Goal: Task Accomplishment & Management: Manage account settings

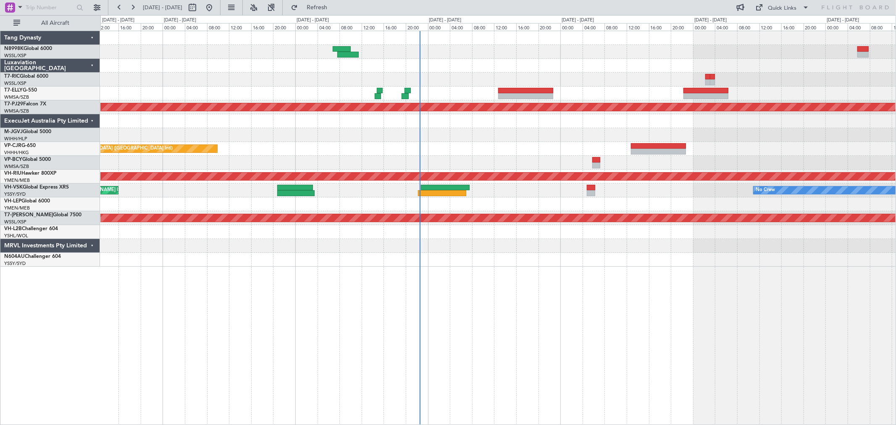
click at [543, 62] on div "Planned Maint [GEOGRAPHIC_DATA] (Sultan [PERSON_NAME] [PERSON_NAME] - Subang) P…" at bounding box center [497, 149] width 795 height 236
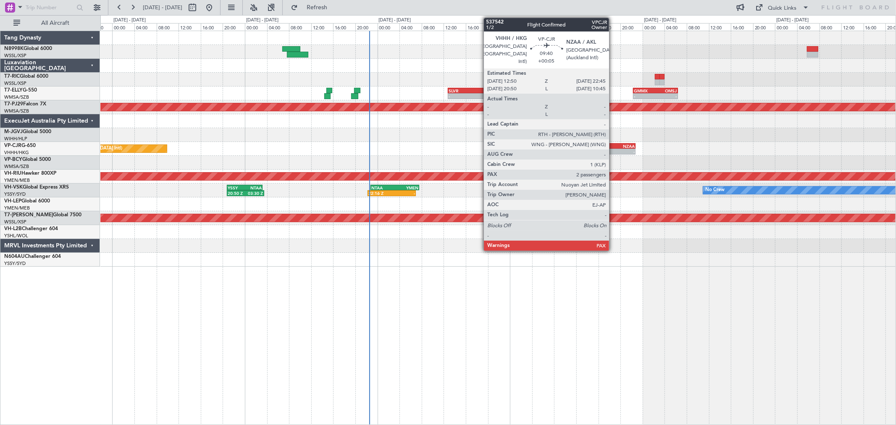
click at [614, 147] on div "NZAA" at bounding box center [621, 146] width 26 height 5
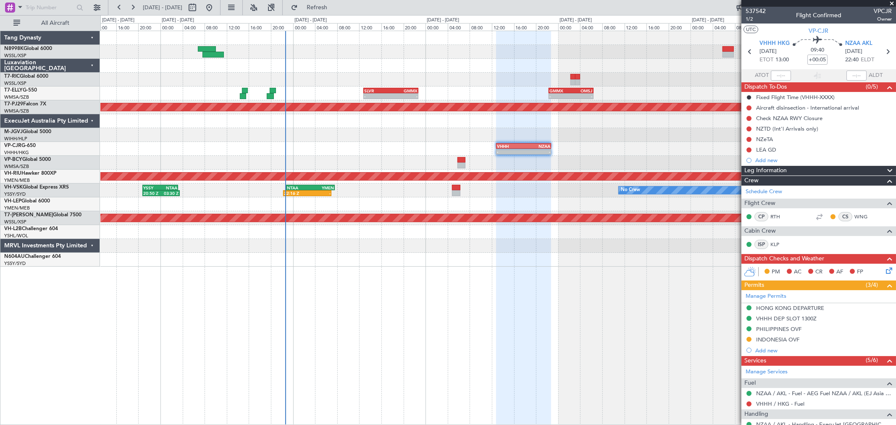
click at [486, 82] on div "- - SLVR 12:50 Z GMMX 22:45 Z - - GMMX 22:20 Z OMSJ 06:25 Z Planned Maint [GEOG…" at bounding box center [497, 149] width 795 height 236
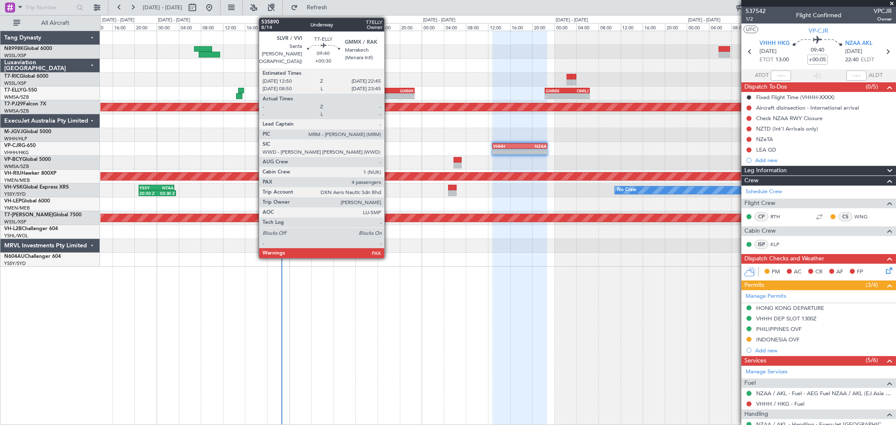
click at [389, 91] on div "GMMX" at bounding box center [400, 90] width 26 height 5
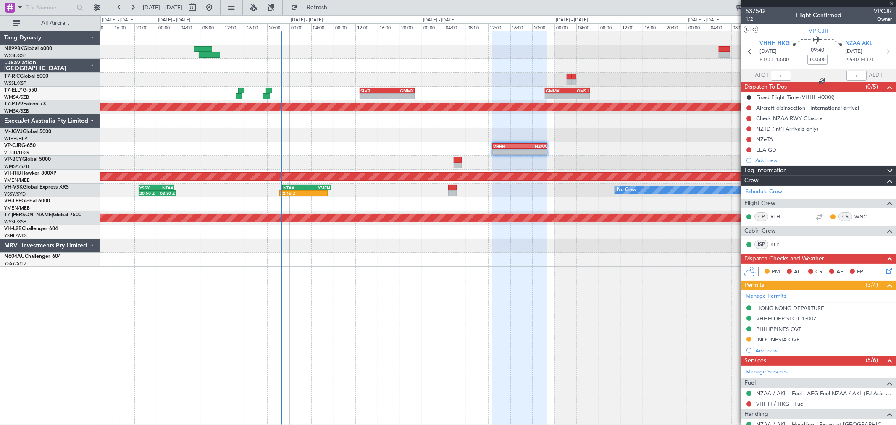
type input "+00:30"
type input "4"
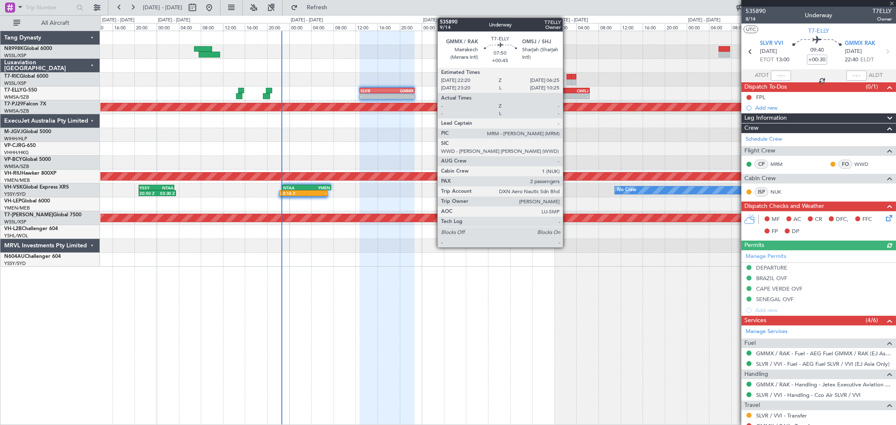
click at [567, 90] on div "OMSJ" at bounding box center [577, 90] width 21 height 5
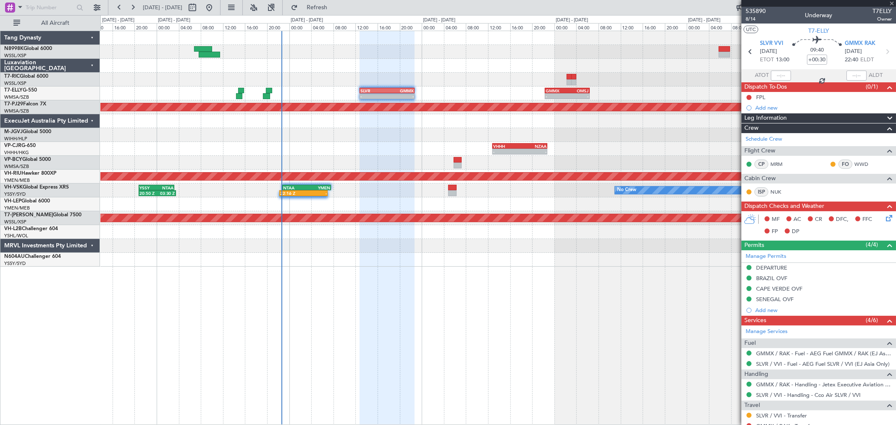
type input "+00:45"
type input "2"
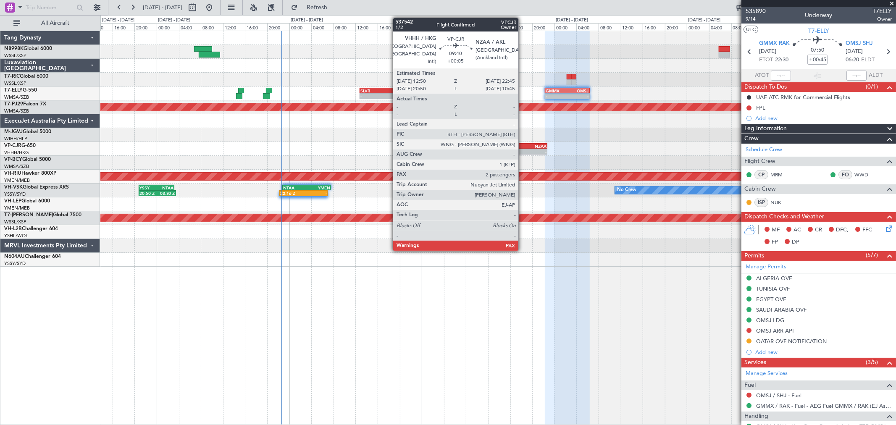
click at [523, 148] on div "22:45 Z" at bounding box center [533, 150] width 26 height 5
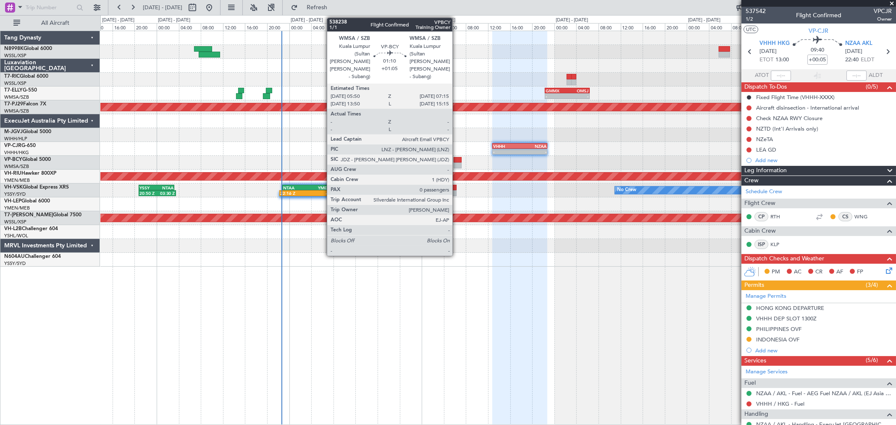
click at [457, 162] on div at bounding box center [458, 160] width 8 height 6
type input "+01:05"
type input "0"
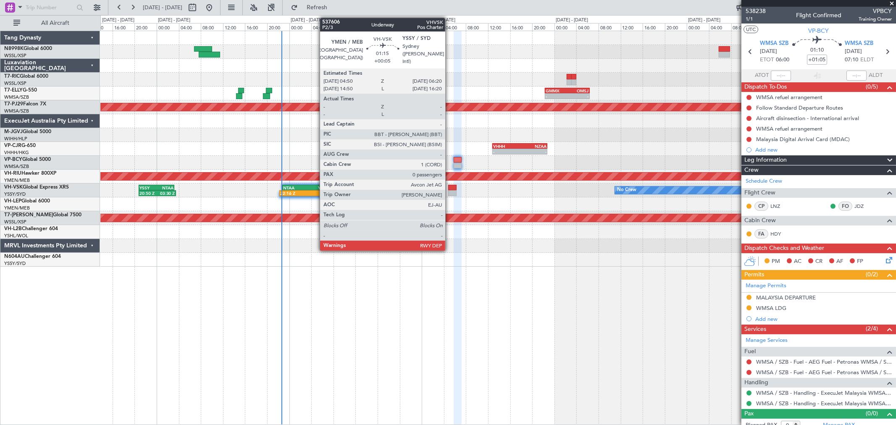
click at [450, 190] on div at bounding box center [452, 193] width 8 height 6
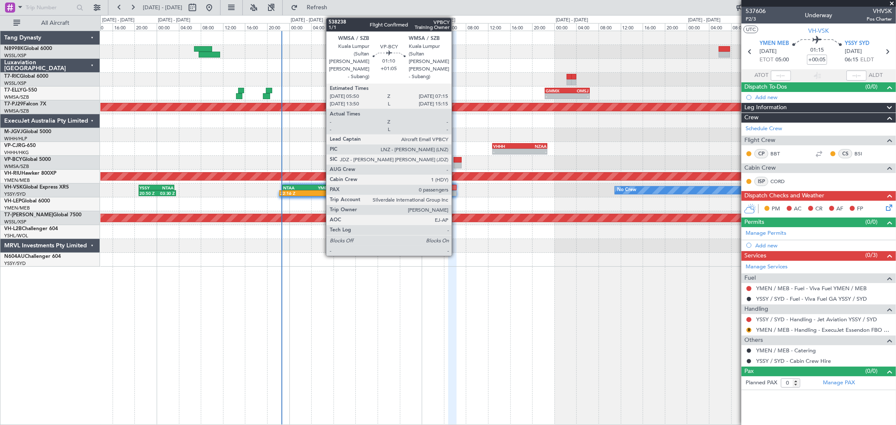
click at [456, 158] on div at bounding box center [458, 160] width 8 height 6
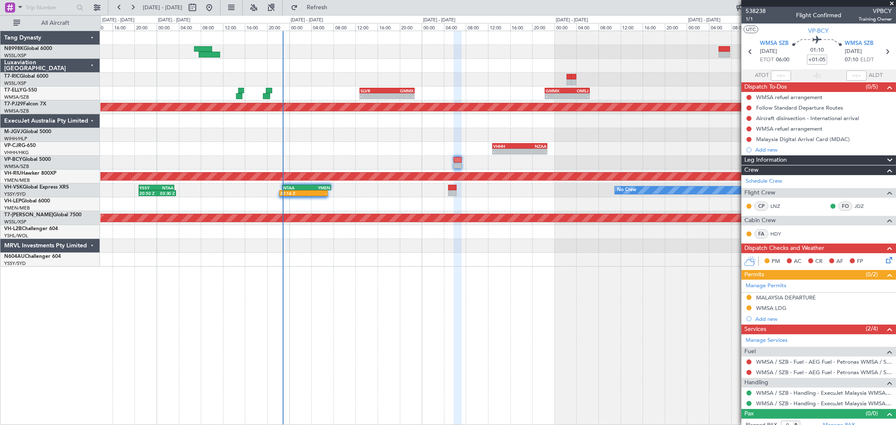
click at [375, 86] on div at bounding box center [497, 80] width 795 height 14
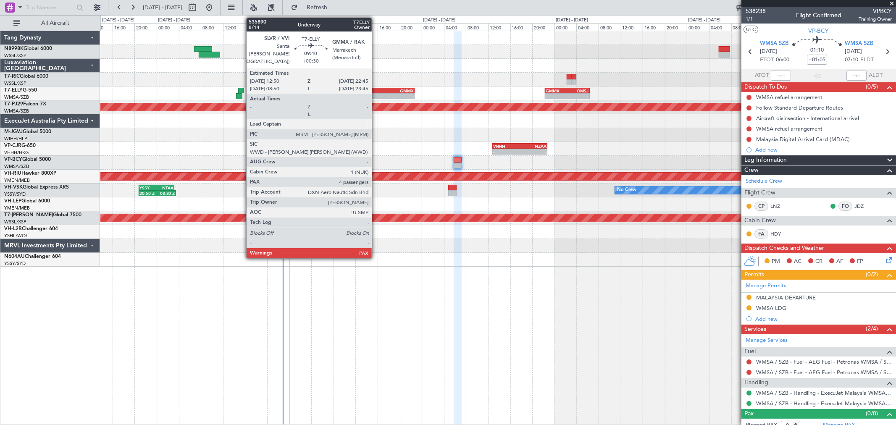
click at [376, 90] on div "SLVR" at bounding box center [374, 90] width 26 height 5
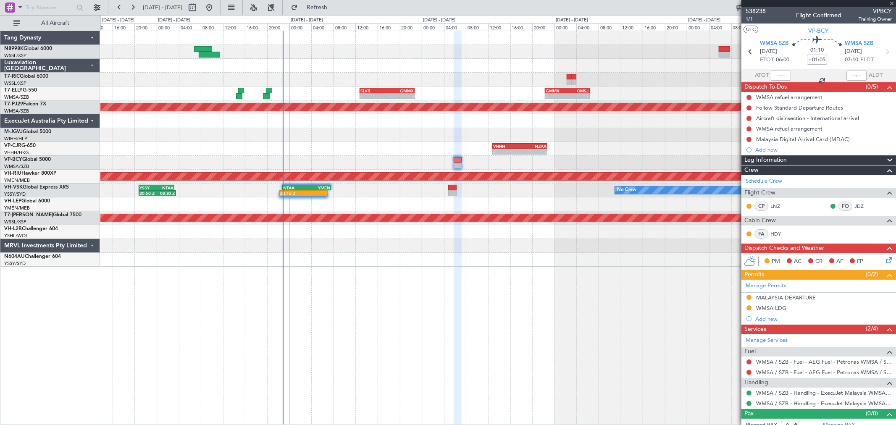
type input "+00:30"
type input "4"
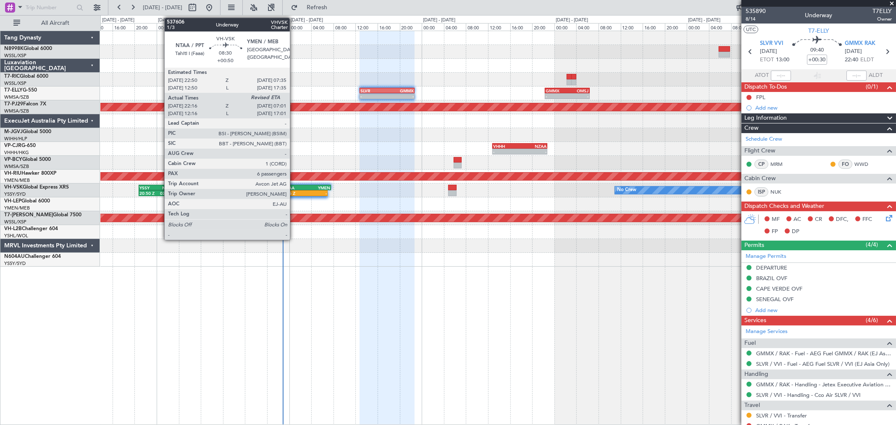
click at [294, 191] on div "22:16 Z" at bounding box center [292, 193] width 24 height 5
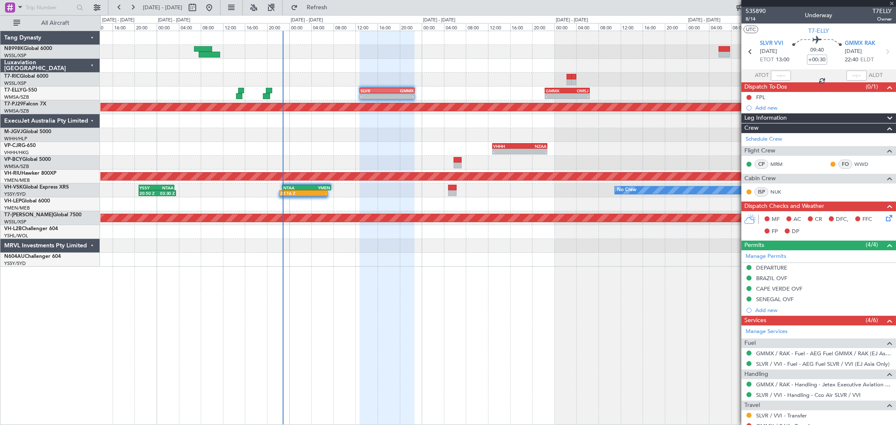
type input "+00:50"
type input "22:26"
type input "6"
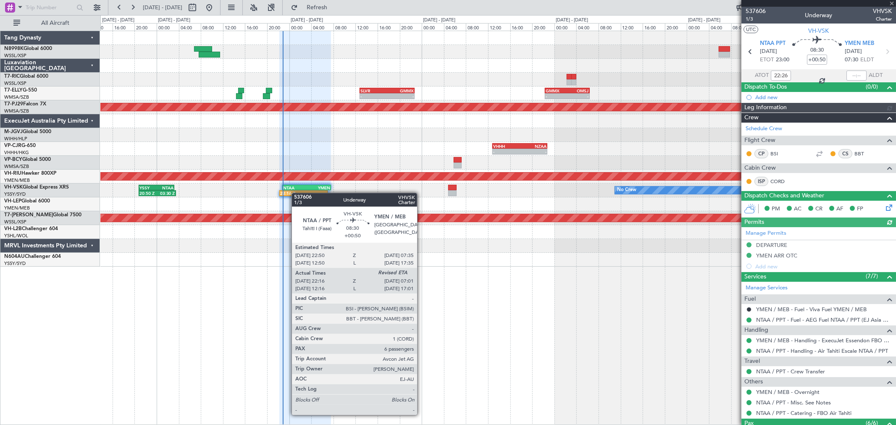
type input "[PERSON_NAME] (HHAFI)"
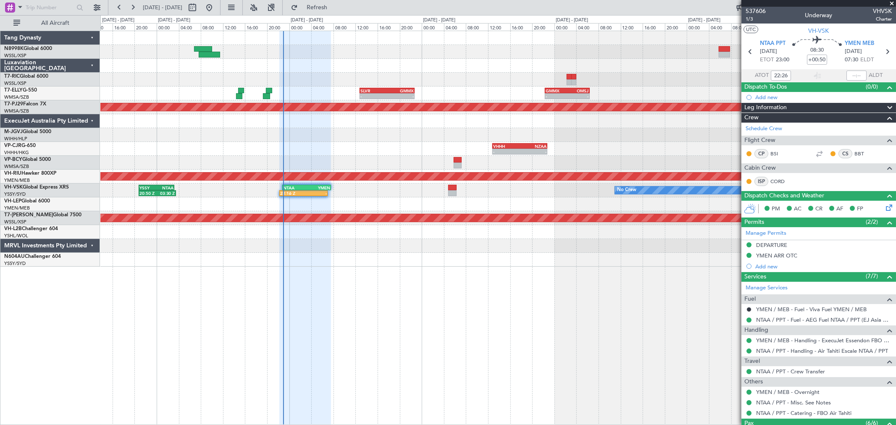
type input "[PERSON_NAME] (HHAFI)"
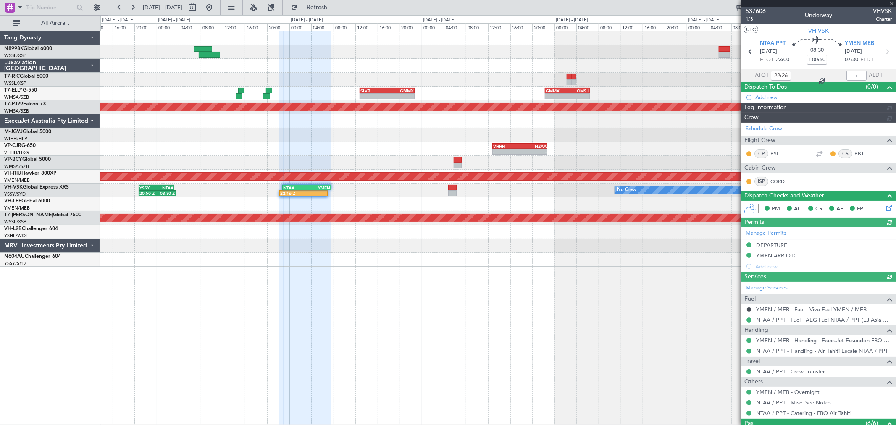
type input "[PERSON_NAME] (HHAFI)"
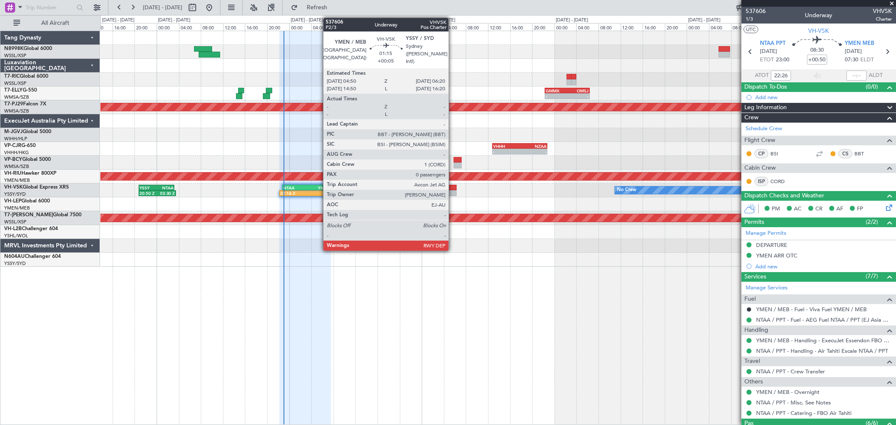
click at [453, 188] on div at bounding box center [452, 188] width 8 height 6
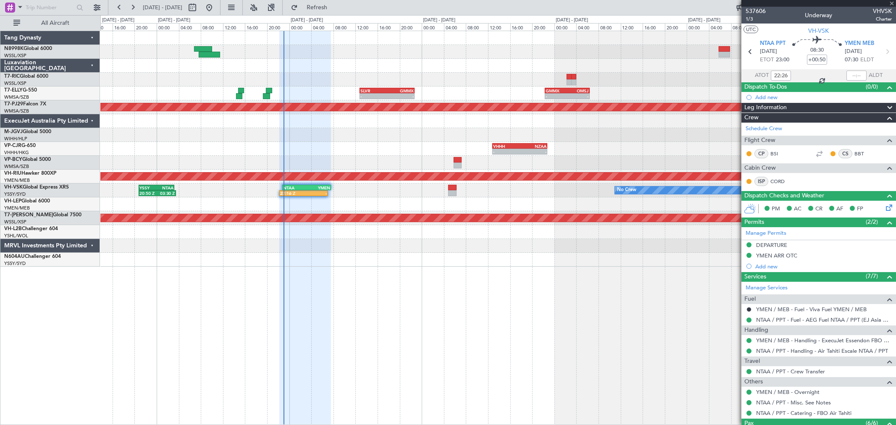
type input "+00:05"
type input "0"
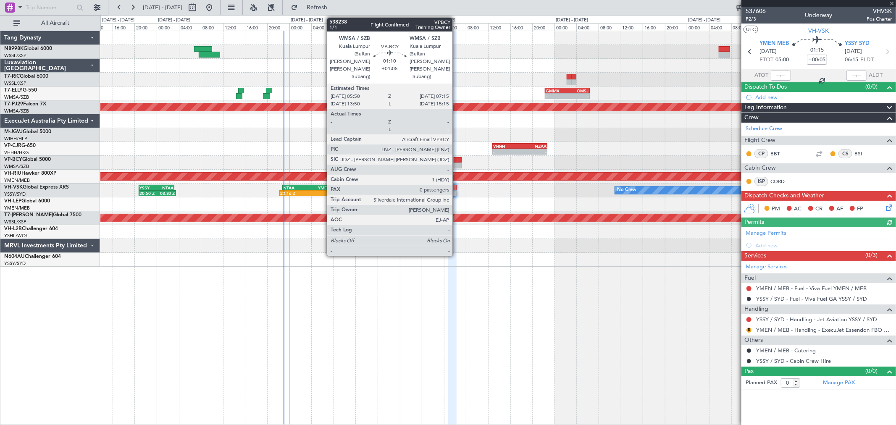
click at [457, 165] on div at bounding box center [458, 166] width 8 height 6
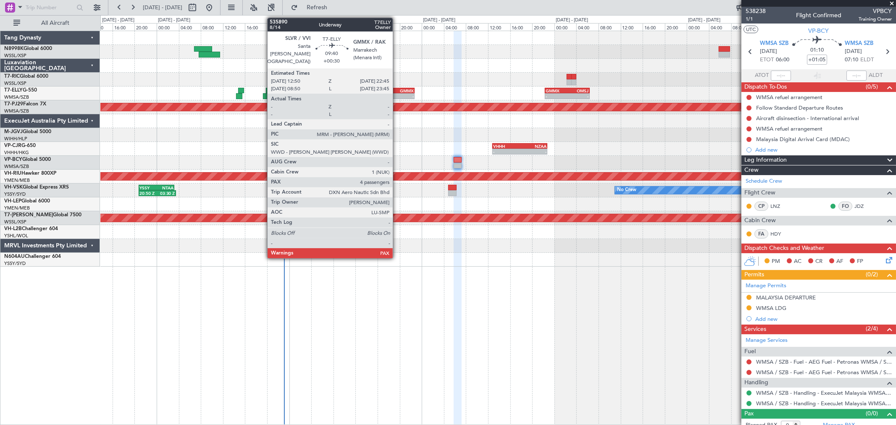
click at [398, 88] on div "GMMX" at bounding box center [400, 90] width 26 height 5
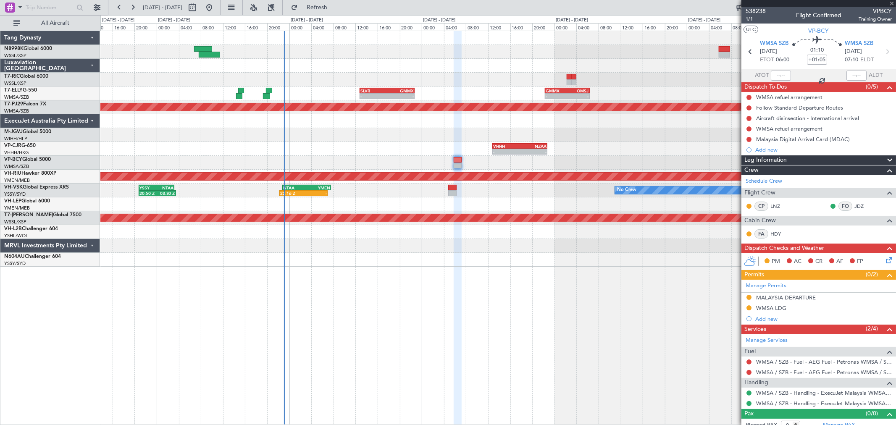
type input "+00:30"
type input "4"
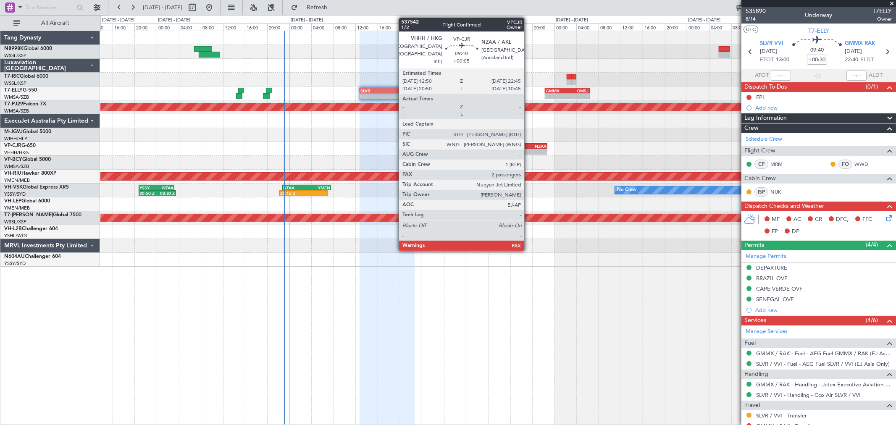
click at [529, 148] on div "22:45 Z" at bounding box center [533, 150] width 26 height 5
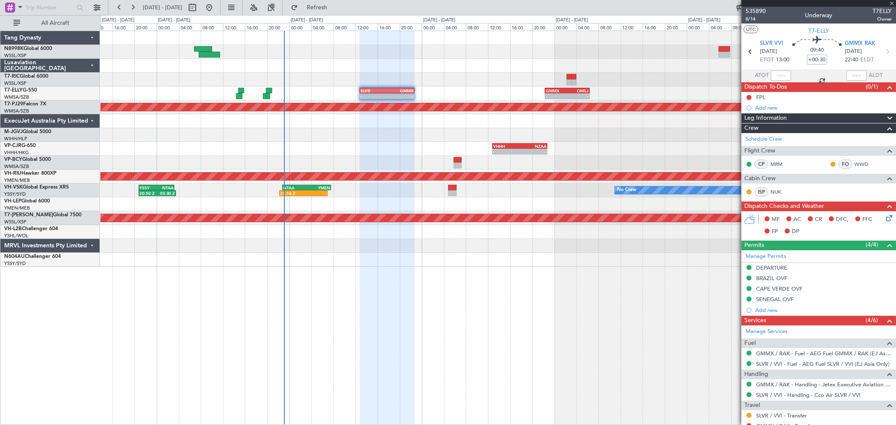
type input "+00:05"
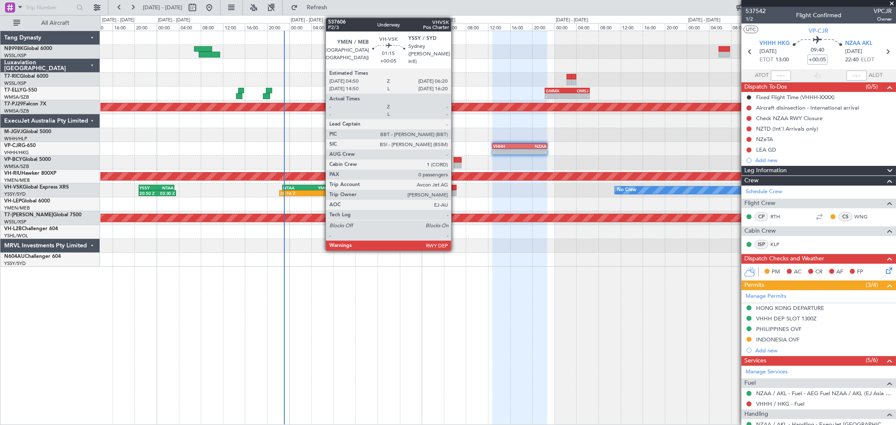
click at [456, 190] on div at bounding box center [452, 193] width 8 height 6
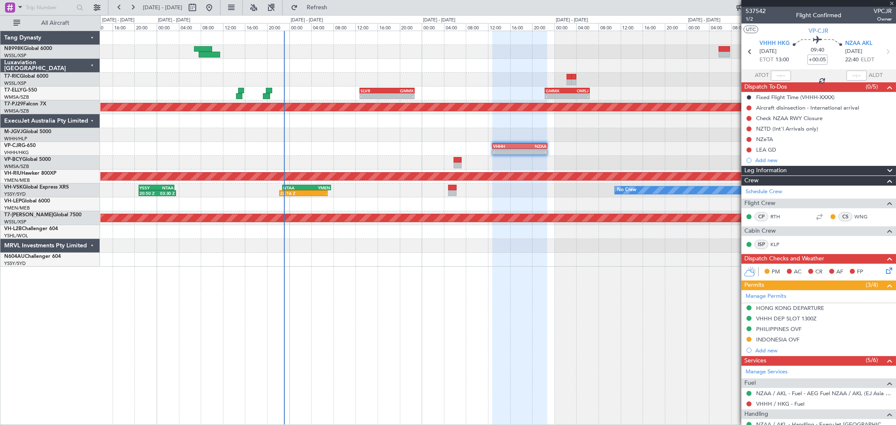
click at [522, 92] on div "- - SLVR 12:50 Z GMMX 22:45 Z - - GMMX 22:20 Z OMSJ 06:25 Z" at bounding box center [497, 94] width 795 height 14
click at [565, 87] on div "- - SLVR 12:50 Z GMMX 22:45 Z - - GMMX 22:20 Z OMSJ 06:25 Z" at bounding box center [497, 94] width 795 height 14
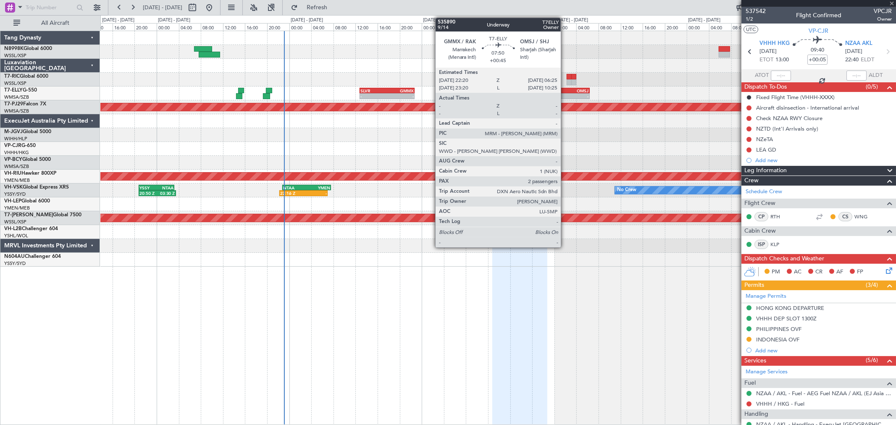
click at [564, 90] on div "GMMX" at bounding box center [556, 90] width 21 height 5
type input "0"
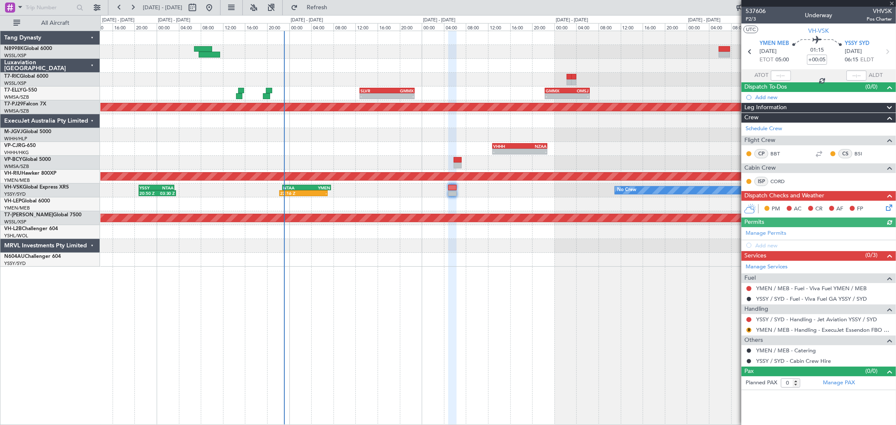
type input "+00:45"
type input "2"
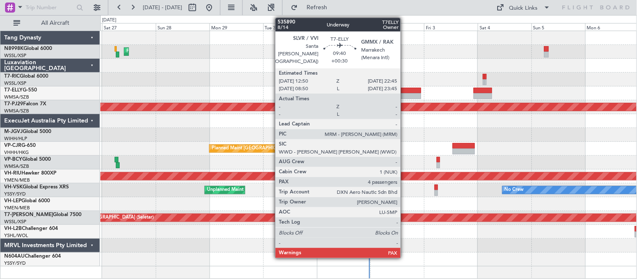
click at [405, 90] on div at bounding box center [410, 91] width 22 height 6
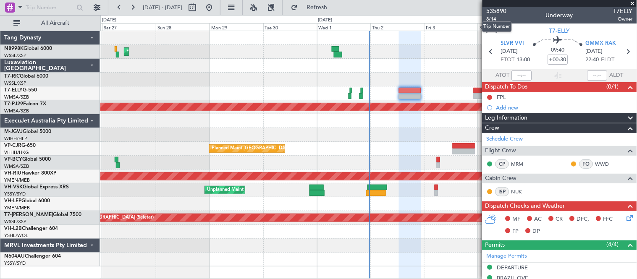
click at [491, 17] on mat-tooltip-component "Trip Number" at bounding box center [498, 27] width 42 height 22
click at [487, 18] on span "8/14" at bounding box center [497, 19] width 20 height 7
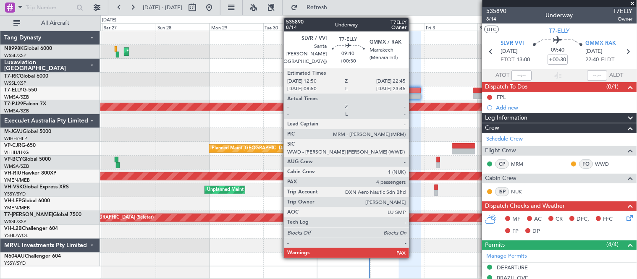
click at [413, 92] on div at bounding box center [410, 91] width 22 height 6
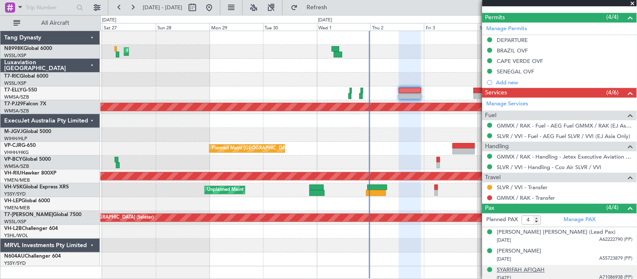
scroll to position [251, 0]
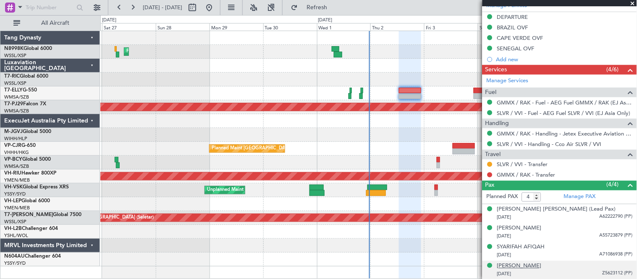
click at [517, 269] on div "[PERSON_NAME]" at bounding box center [520, 267] width 45 height 8
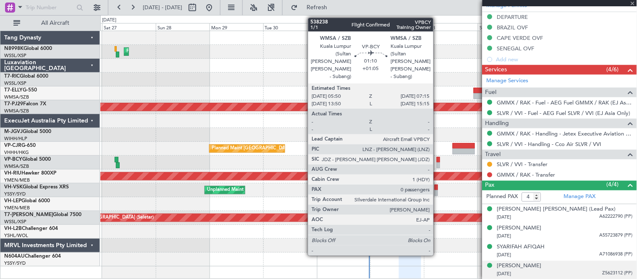
click at [438, 163] on div at bounding box center [438, 166] width 3 height 6
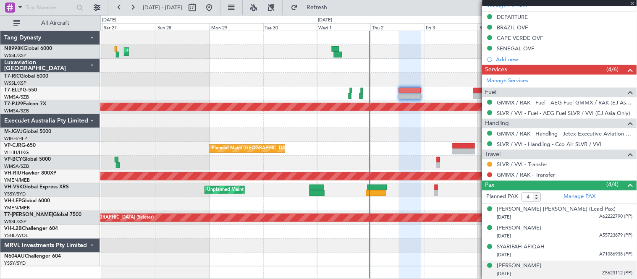
type input "+01:05"
type input "0"
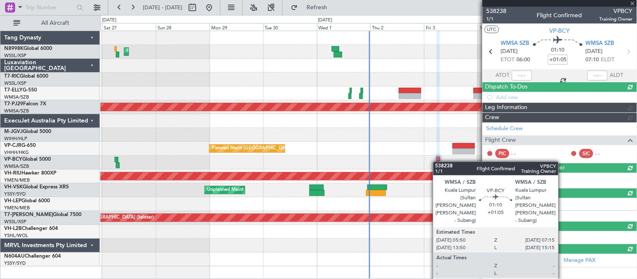
scroll to position [0, 0]
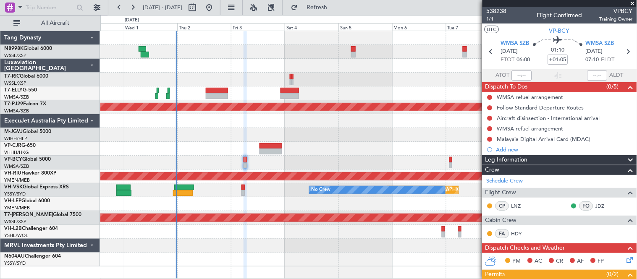
click at [264, 158] on div "Planned Maint Kuala Lumpur (Sultan Abdul Aziz Shah - Subang) Planned Maint Hong…" at bounding box center [368, 149] width 537 height 236
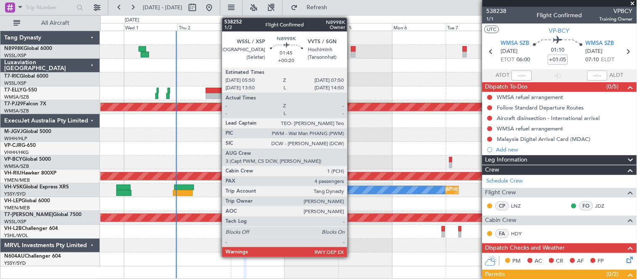
click at [352, 50] on div at bounding box center [353, 49] width 5 height 6
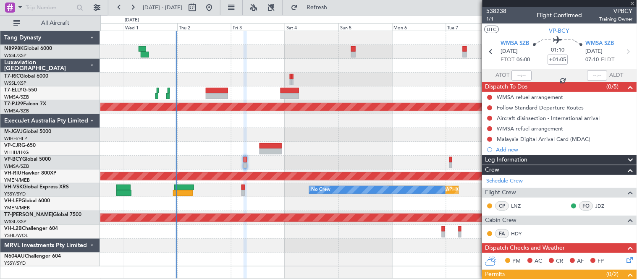
type input "+00:20"
type input "4"
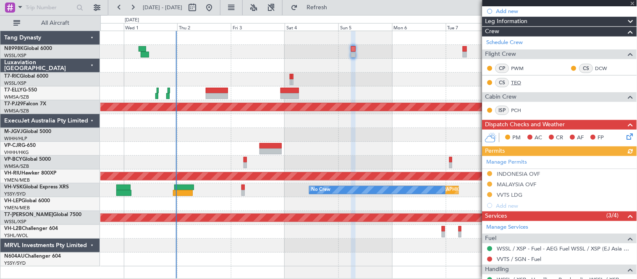
scroll to position [108, 0]
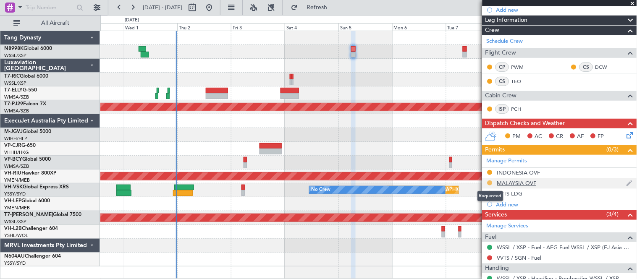
click at [492, 183] on button at bounding box center [490, 183] width 5 height 5
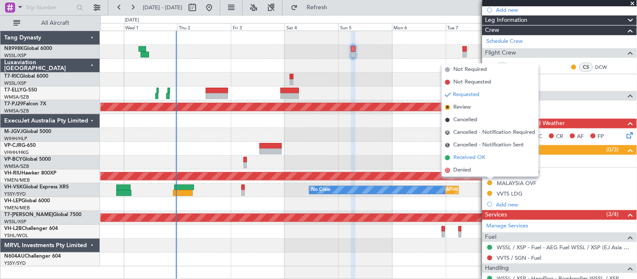
click at [479, 157] on span "Received OK" at bounding box center [470, 158] width 32 height 8
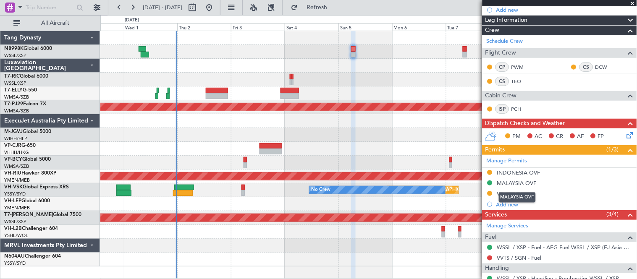
click at [502, 180] on div "MALAYSIA OVF" at bounding box center [517, 183] width 39 height 7
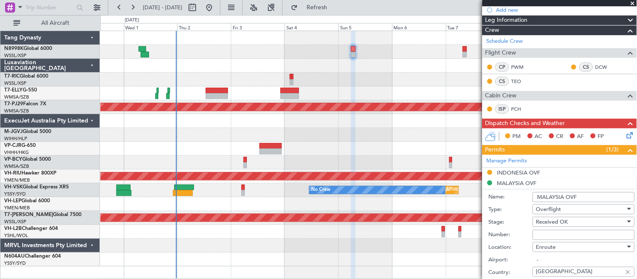
click at [545, 230] on input "Number:" at bounding box center [584, 235] width 102 height 10
paste input "AAM-NS-0050-10-25"
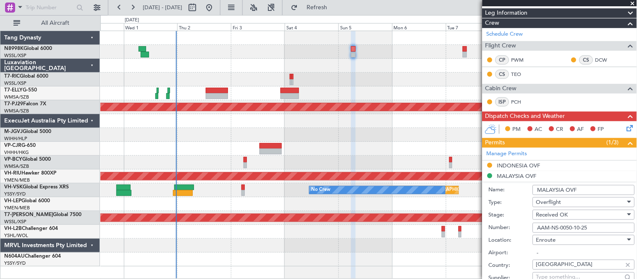
scroll to position [116, 0]
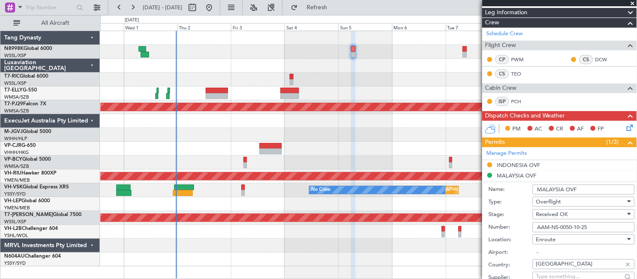
click at [539, 227] on input "AAM-NS-0050-10-25" at bounding box center [584, 228] width 102 height 10
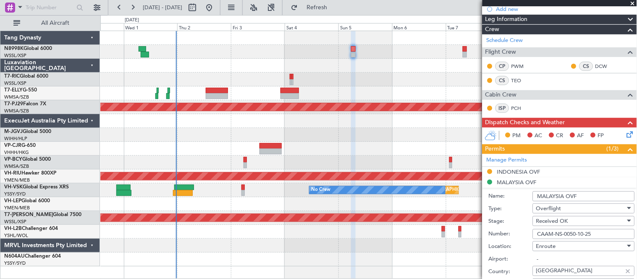
scroll to position [190, 0]
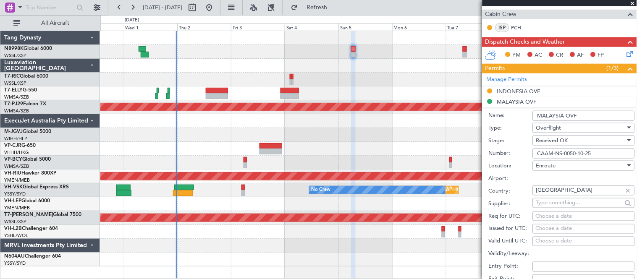
type input "CAAM-NS-0050-10-25"
click at [547, 228] on div "Choose a date" at bounding box center [584, 229] width 96 height 8
select select "10"
select select "2025"
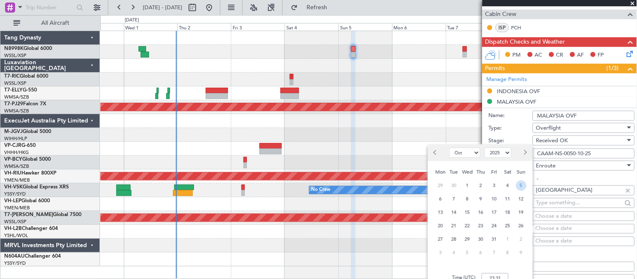
click at [521, 182] on span "5" at bounding box center [521, 186] width 11 height 11
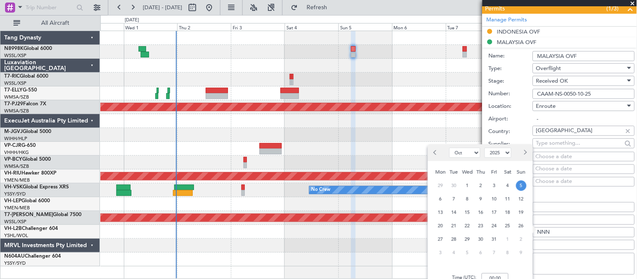
scroll to position [255, 0]
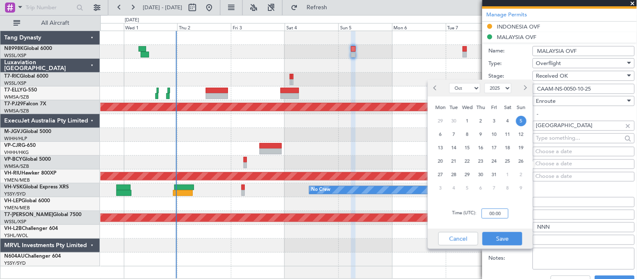
click at [501, 215] on input "00:00" at bounding box center [495, 214] width 27 height 10
type input "06:00"
click at [506, 244] on button "Save" at bounding box center [503, 238] width 40 height 13
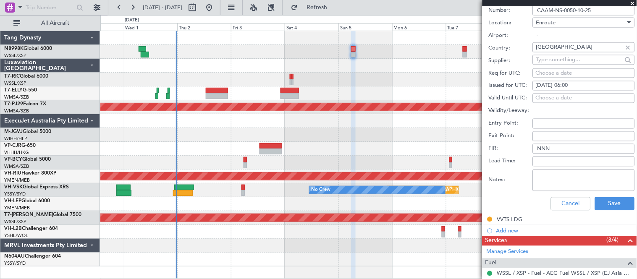
scroll to position [334, 0]
click at [606, 200] on button "Save" at bounding box center [615, 203] width 40 height 13
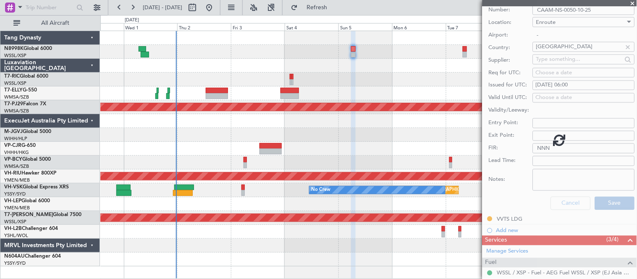
scroll to position [83, 0]
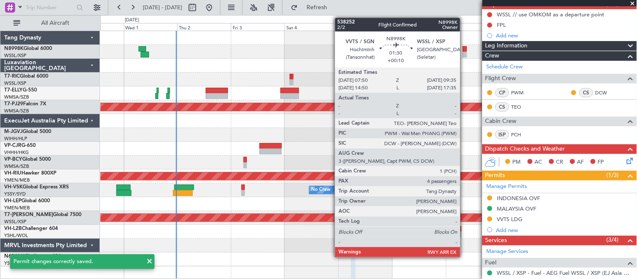
click at [465, 53] on div at bounding box center [465, 55] width 4 height 6
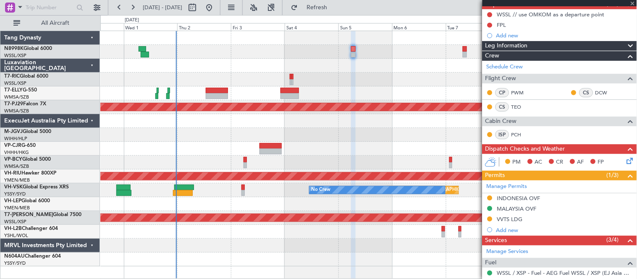
type input "+00:10"
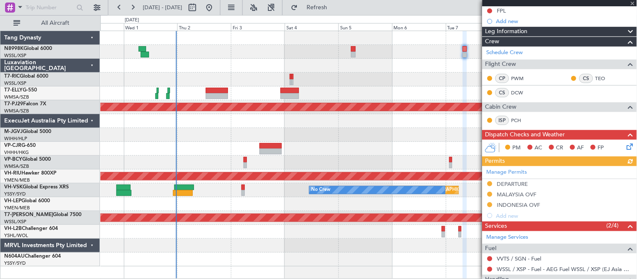
scroll to position [135, 0]
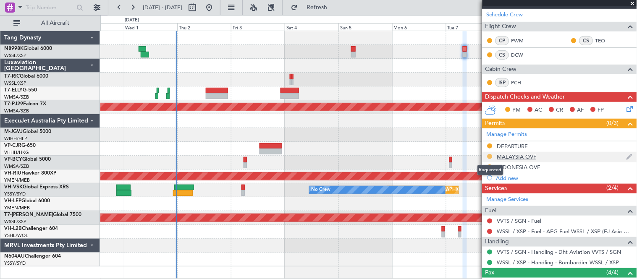
click at [490, 157] on button at bounding box center [490, 156] width 5 height 5
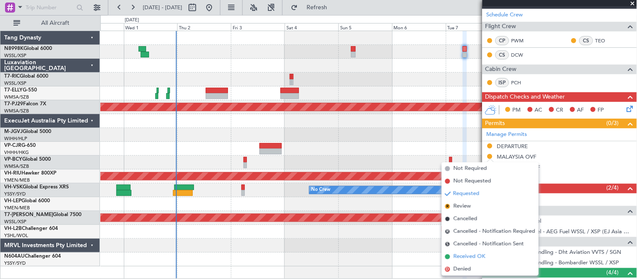
click at [461, 255] on span "Received OK" at bounding box center [470, 257] width 32 height 8
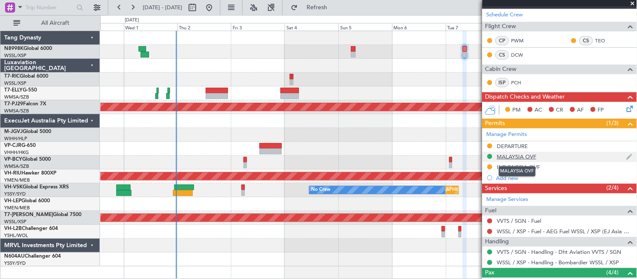
click at [511, 154] on div "MALAYSIA OVF" at bounding box center [517, 156] width 39 height 7
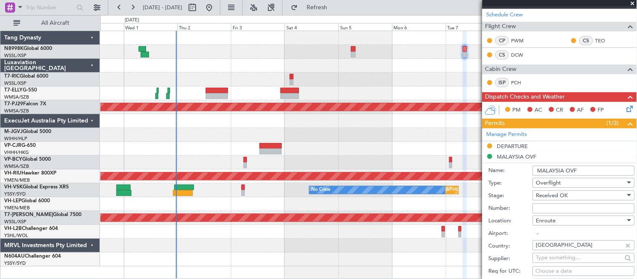
click at [542, 208] on input "Number:" at bounding box center [584, 209] width 102 height 10
paste input "AAM-NS-0050-10-25"
click at [538, 208] on input "AAM-NS-0050-10-25" at bounding box center [584, 209] width 102 height 10
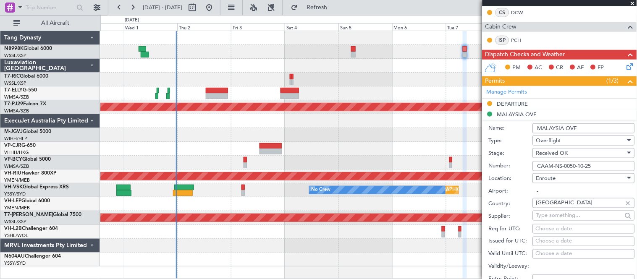
scroll to position [178, 0]
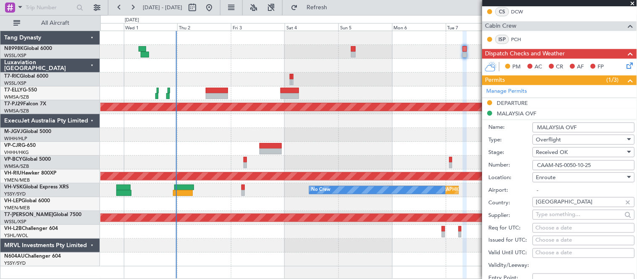
type input "CAAM-NS-0050-10-25"
click at [545, 240] on div "Choose a date" at bounding box center [584, 241] width 96 height 8
select select "10"
select select "2025"
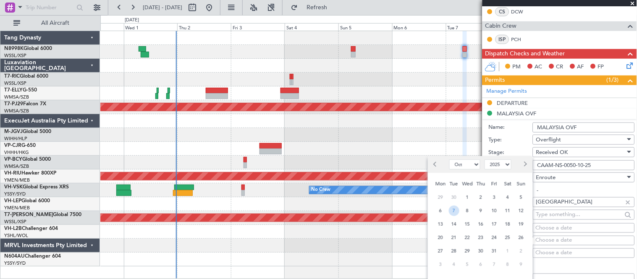
click at [458, 213] on span "7" at bounding box center [454, 211] width 11 height 11
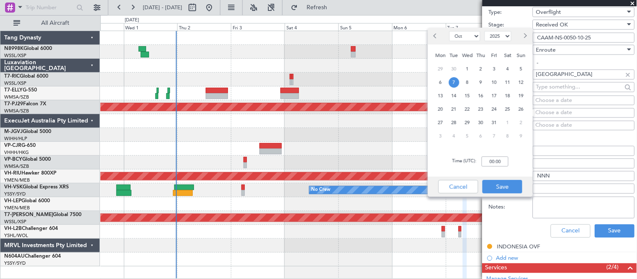
scroll to position [307, 0]
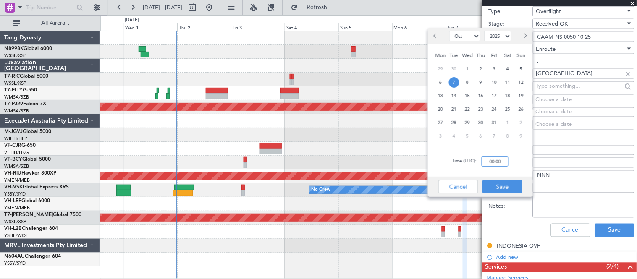
click at [503, 165] on input "00:00" at bounding box center [495, 162] width 27 height 10
type input "08:00"
click at [503, 187] on button "Save" at bounding box center [503, 186] width 40 height 13
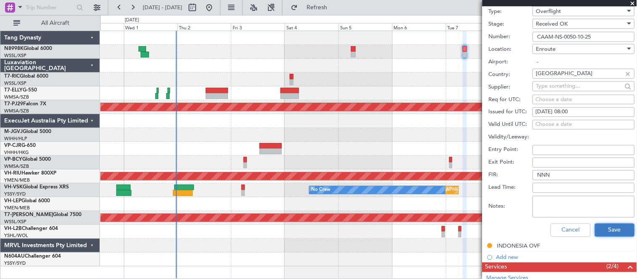
click at [615, 229] on button "Save" at bounding box center [615, 230] width 40 height 13
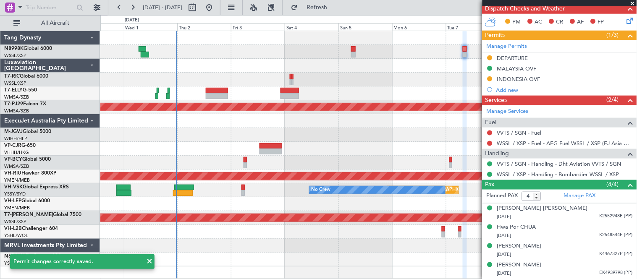
scroll to position [56, 0]
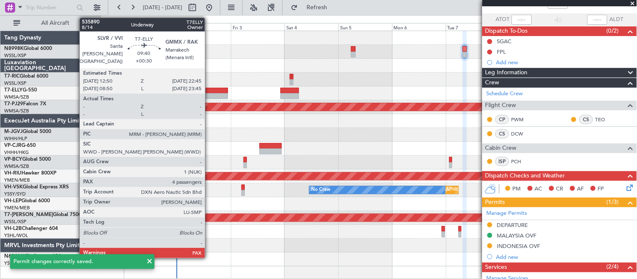
click at [209, 91] on div at bounding box center [217, 91] width 22 height 6
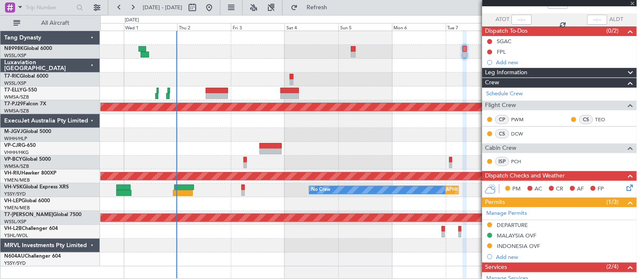
type input "+00:30"
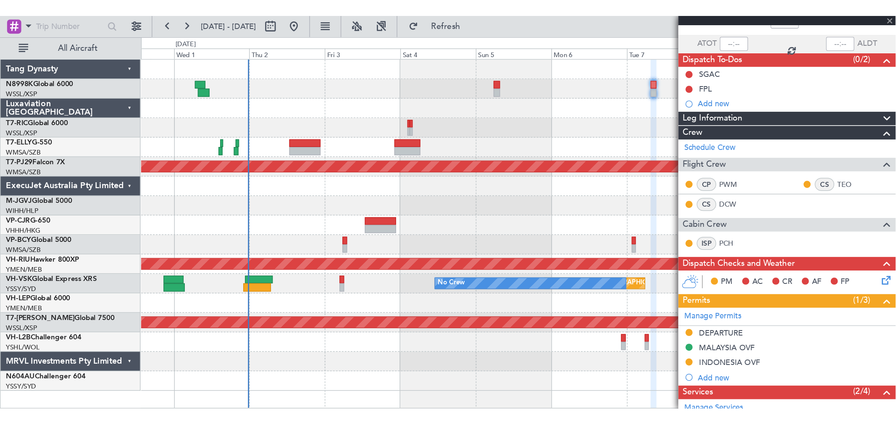
scroll to position [0, 0]
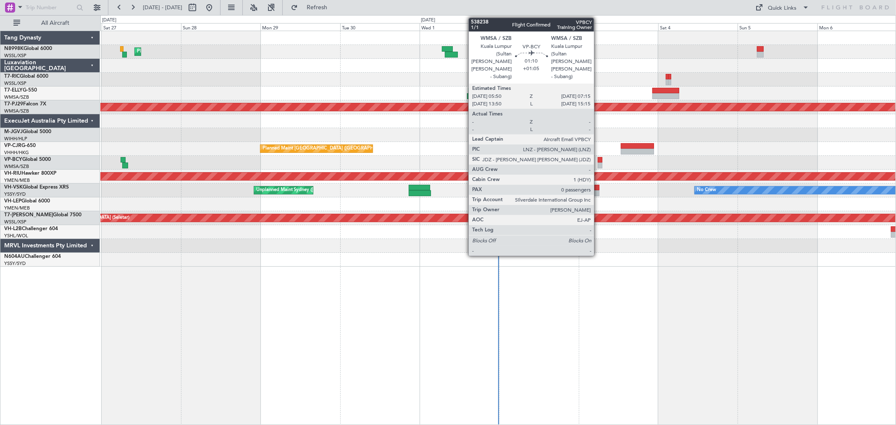
click at [600, 158] on div at bounding box center [600, 160] width 5 height 6
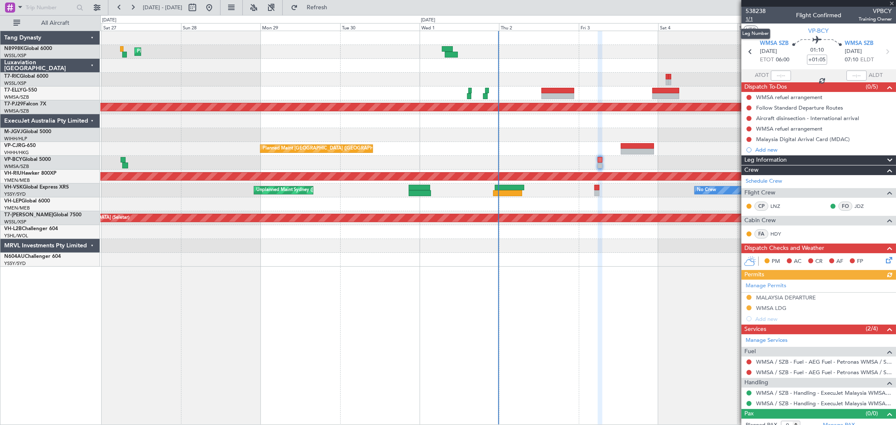
click at [748, 19] on span "1/1" at bounding box center [756, 19] width 20 height 7
click at [855, 208] on link "JDZ" at bounding box center [864, 207] width 19 height 8
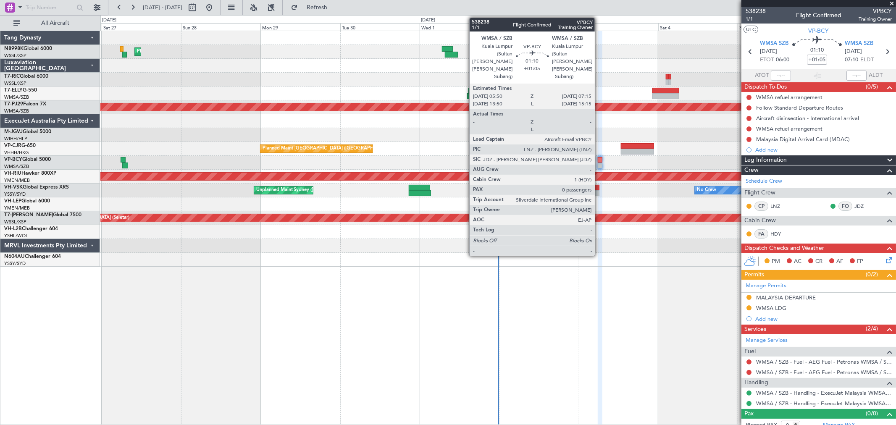
click at [599, 162] on div at bounding box center [600, 160] width 5 height 6
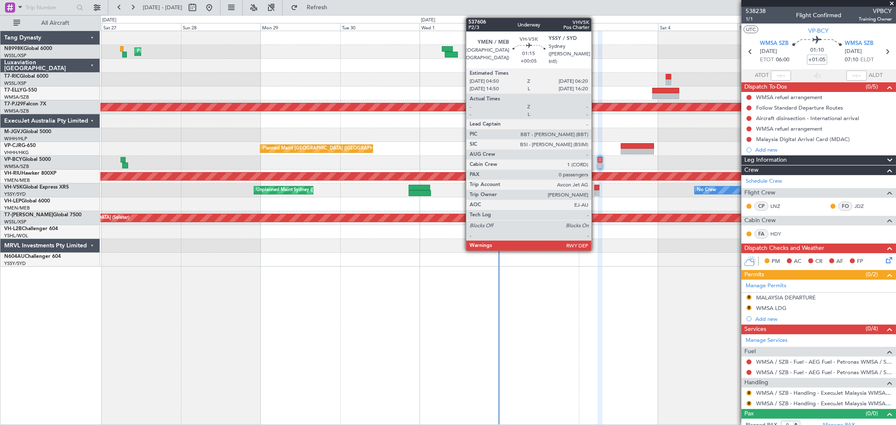
click at [596, 190] on div at bounding box center [597, 188] width 5 height 6
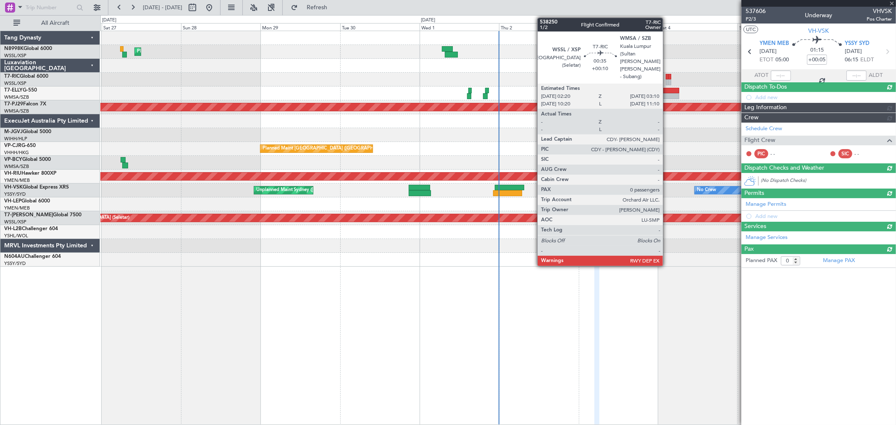
click at [667, 82] on div at bounding box center [667, 82] width 3 height 6
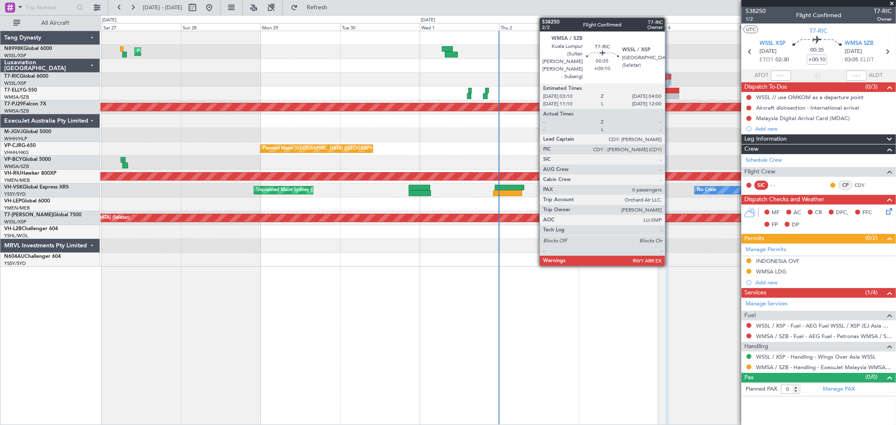
click at [669, 76] on div at bounding box center [670, 77] width 3 height 6
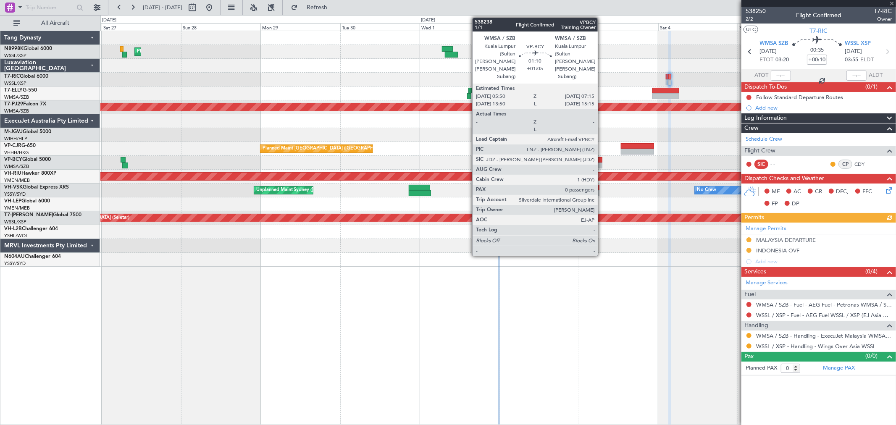
click at [603, 161] on div at bounding box center [600, 160] width 5 height 6
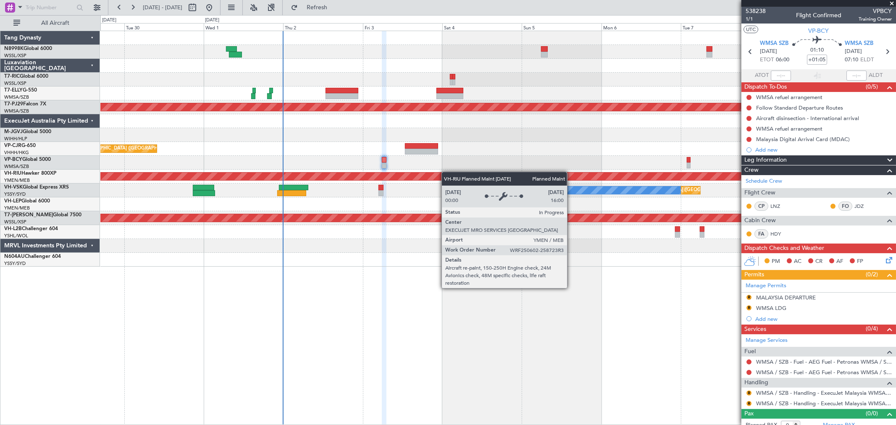
click at [391, 180] on div "Planned Maint [GEOGRAPHIC_DATA] ([GEOGRAPHIC_DATA] Intl) Planned Maint [GEOGRAP…" at bounding box center [497, 149] width 795 height 236
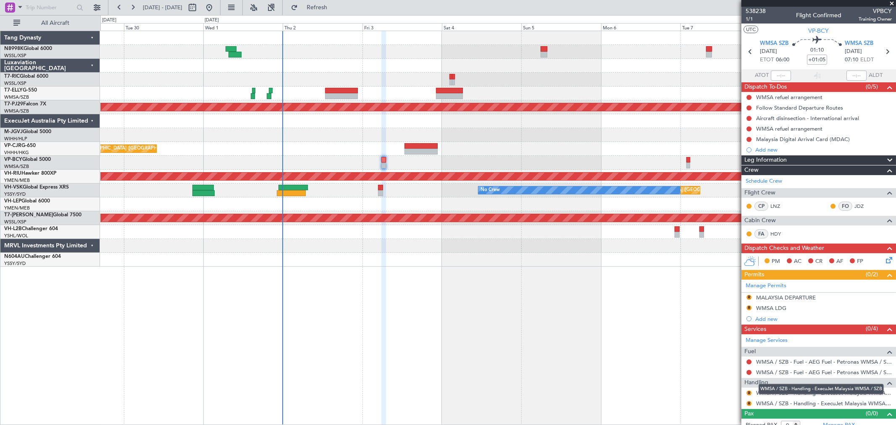
click at [795, 392] on div "WMSA / SZB - Handling - ExecuJet Malaysia WMSA / SZB" at bounding box center [821, 389] width 125 height 11
click at [773, 405] on link "WMSA / SZB - Handling - ExecuJet Malaysia WMSA / SZB" at bounding box center [824, 403] width 136 height 7
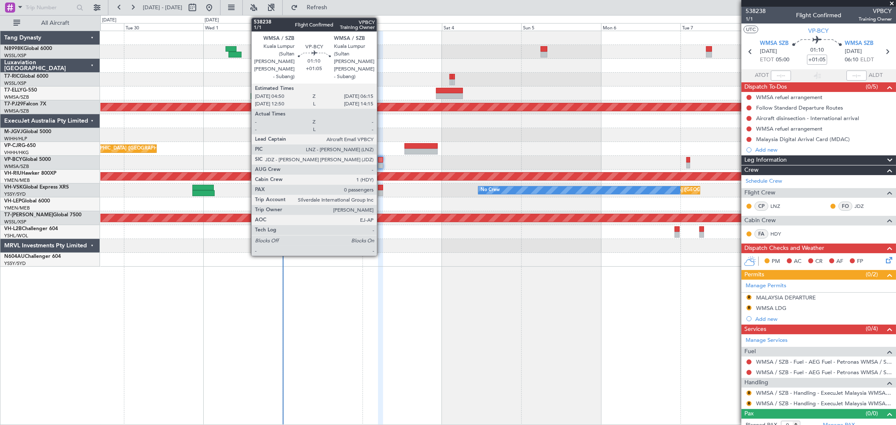
click at [381, 163] on div at bounding box center [380, 166] width 5 height 6
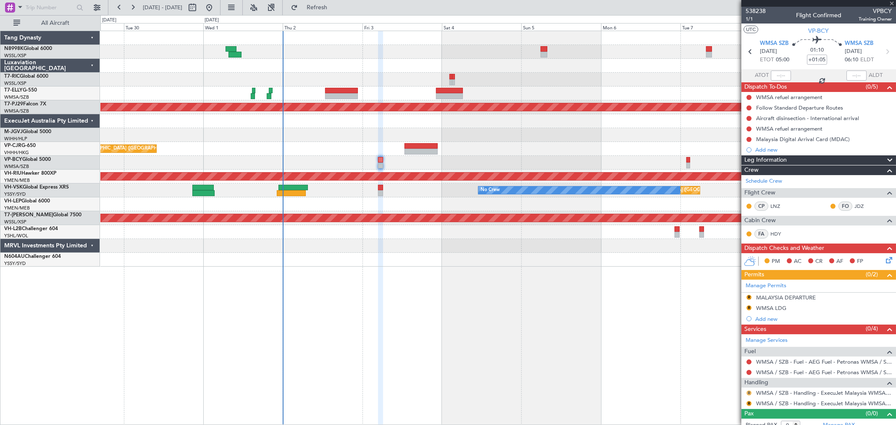
click at [751, 393] on button "R" at bounding box center [749, 393] width 5 height 5
click at [748, 393] on button "R" at bounding box center [749, 393] width 5 height 5
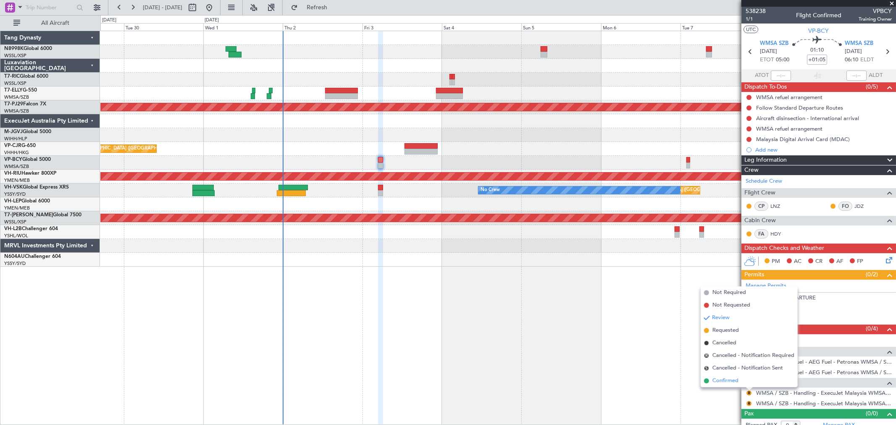
click at [737, 379] on span "Confirmed" at bounding box center [726, 381] width 26 height 8
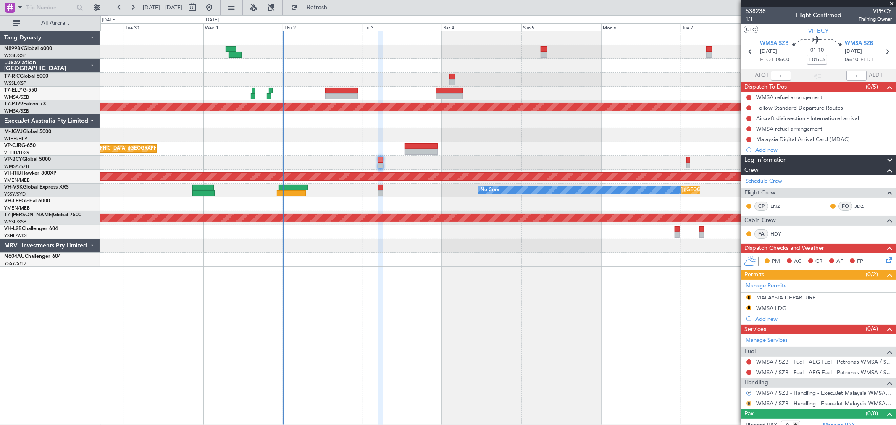
click at [750, 404] on button "R" at bounding box center [749, 403] width 5 height 5
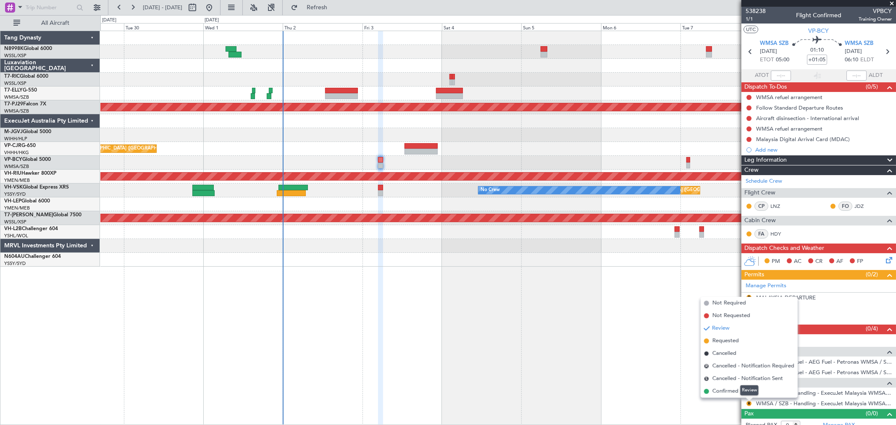
click at [737, 392] on mat-tooltip-component "Review" at bounding box center [750, 390] width 30 height 22
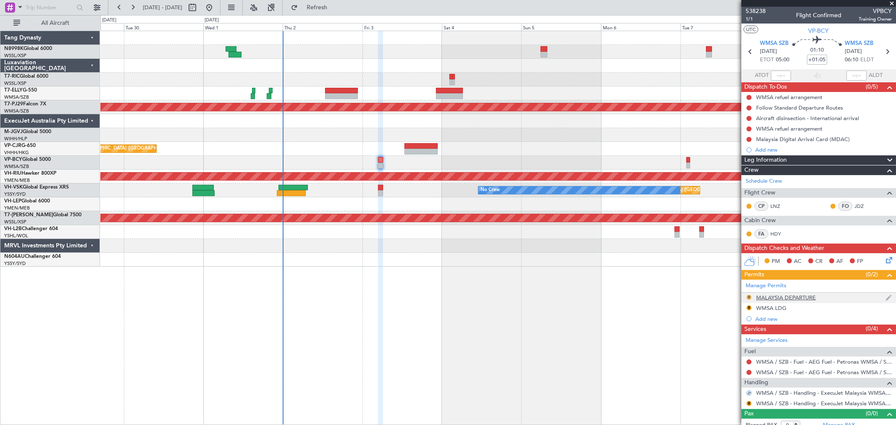
click at [749, 296] on button "R" at bounding box center [749, 297] width 5 height 5
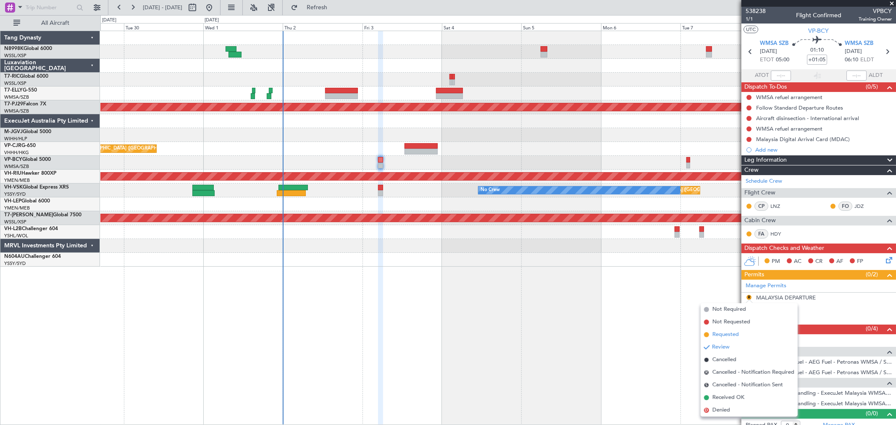
click at [716, 337] on span "Requested" at bounding box center [726, 335] width 26 height 8
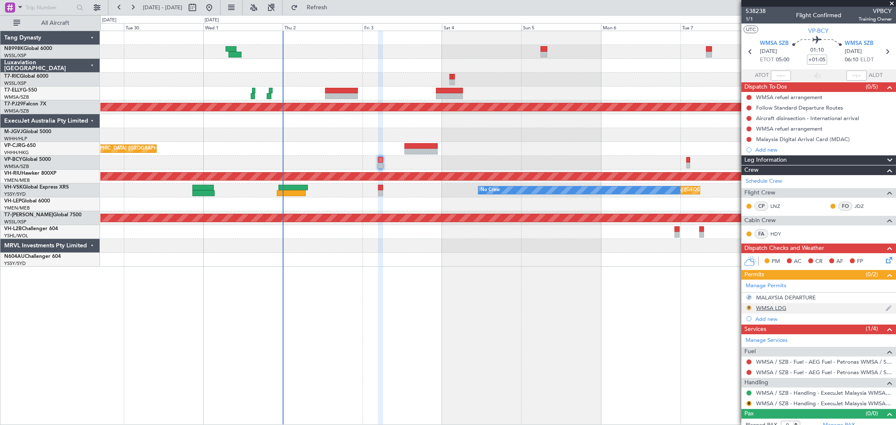
click at [750, 308] on button "R" at bounding box center [749, 307] width 5 height 5
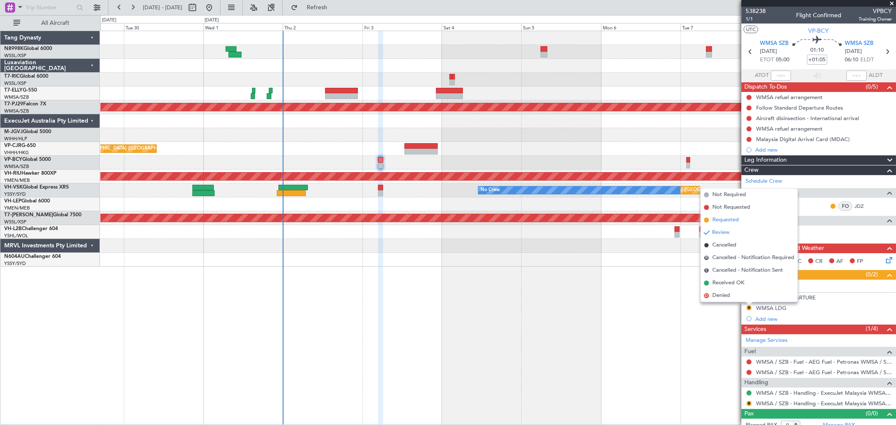
click at [730, 217] on span "Requested" at bounding box center [726, 220] width 26 height 8
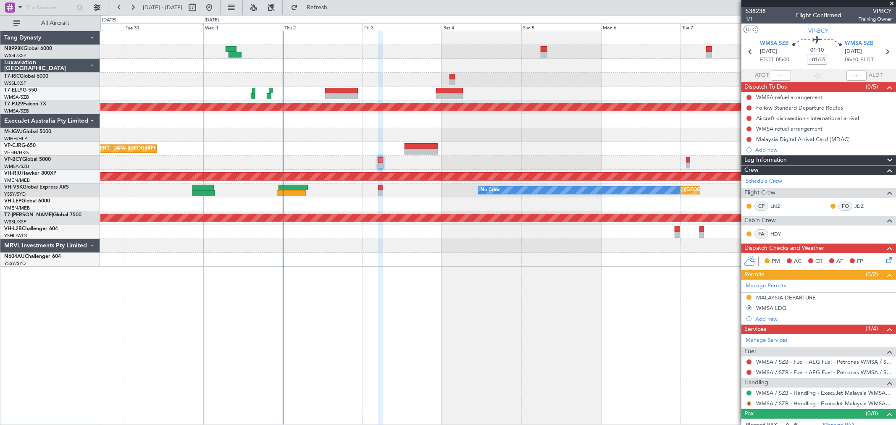
click at [749, 404] on button "R" at bounding box center [749, 403] width 5 height 5
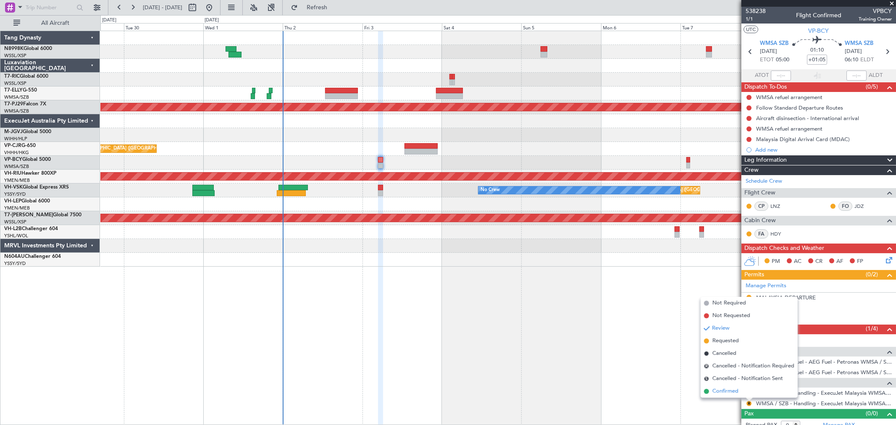
click at [721, 391] on span "Confirmed" at bounding box center [726, 391] width 26 height 8
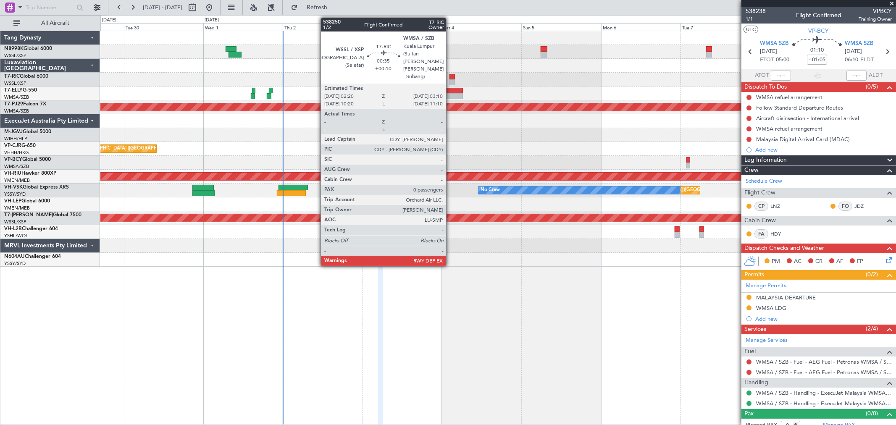
click at [450, 75] on div at bounding box center [451, 77] width 3 height 6
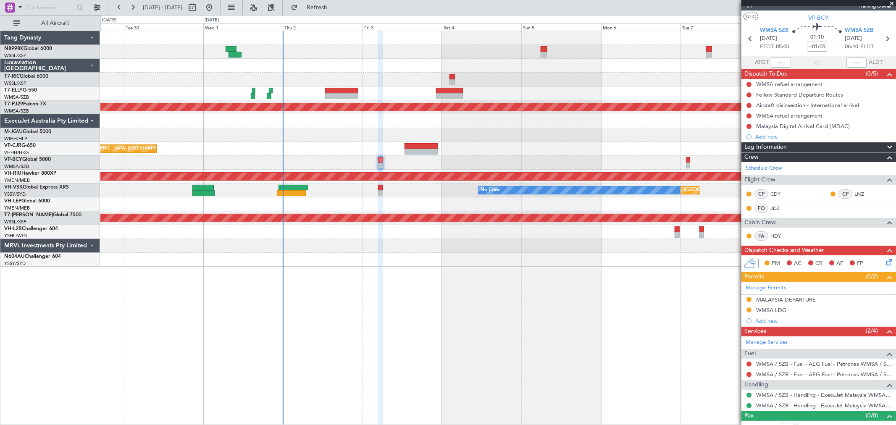
scroll to position [23, 0]
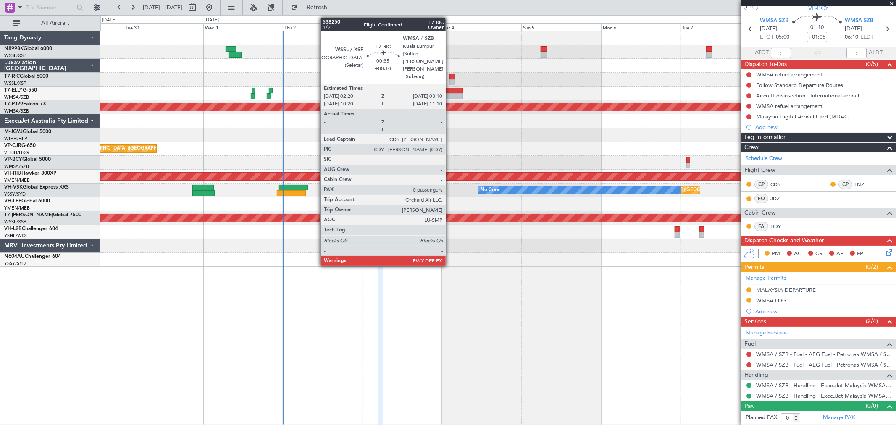
click at [450, 79] on div at bounding box center [451, 82] width 3 height 6
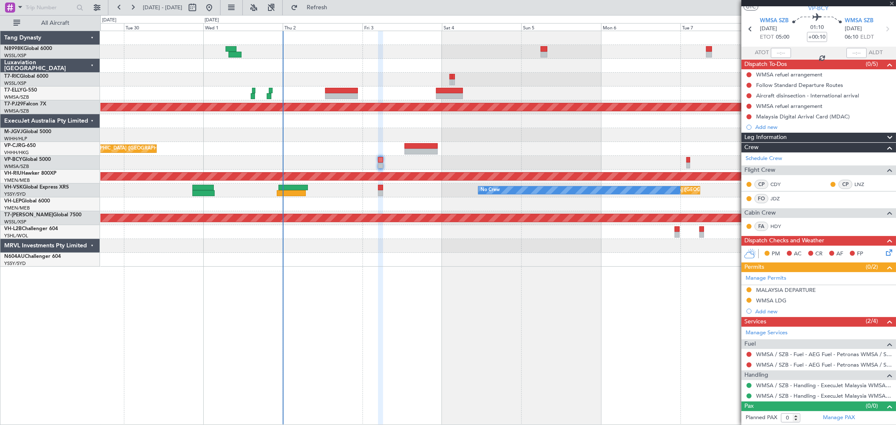
scroll to position [0, 0]
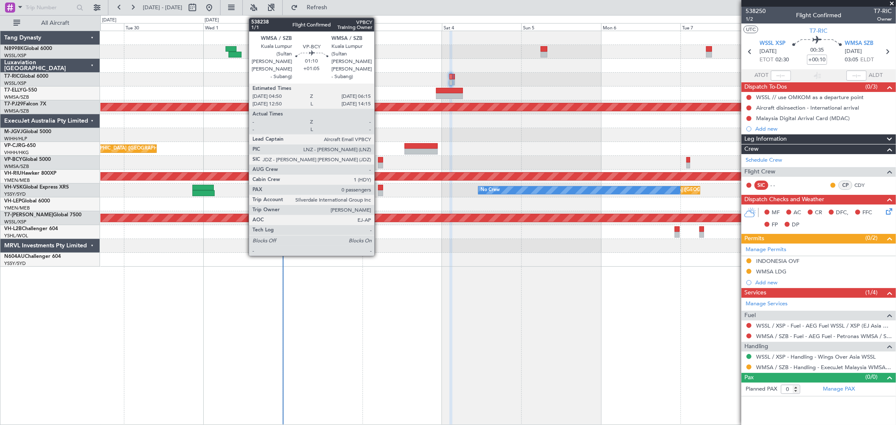
click at [379, 157] on div at bounding box center [380, 160] width 5 height 6
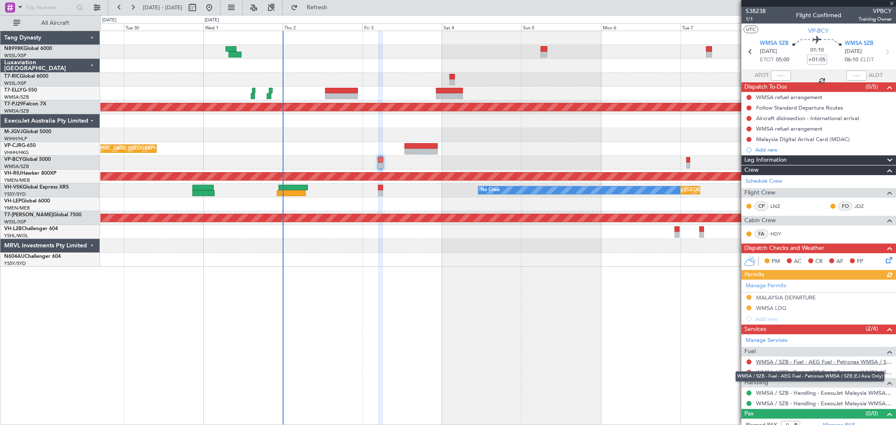
click at [792, 360] on link "WMSA / SZB - Fuel - AEG Fuel - Petronas WMSA / SZB (EJ Asia Only)" at bounding box center [824, 361] width 136 height 7
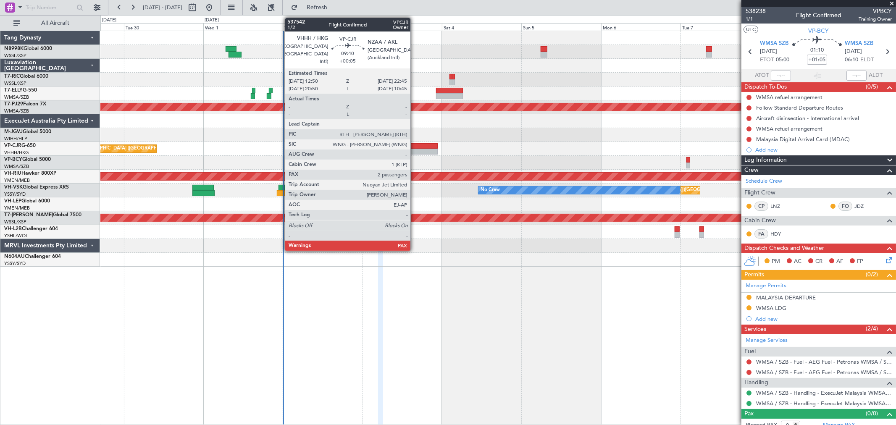
click at [415, 149] on div at bounding box center [421, 152] width 33 height 6
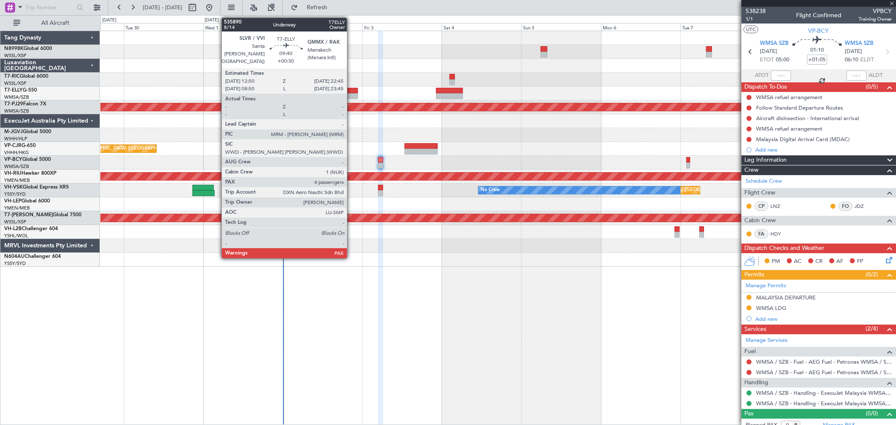
type input "+00:05"
type input "2"
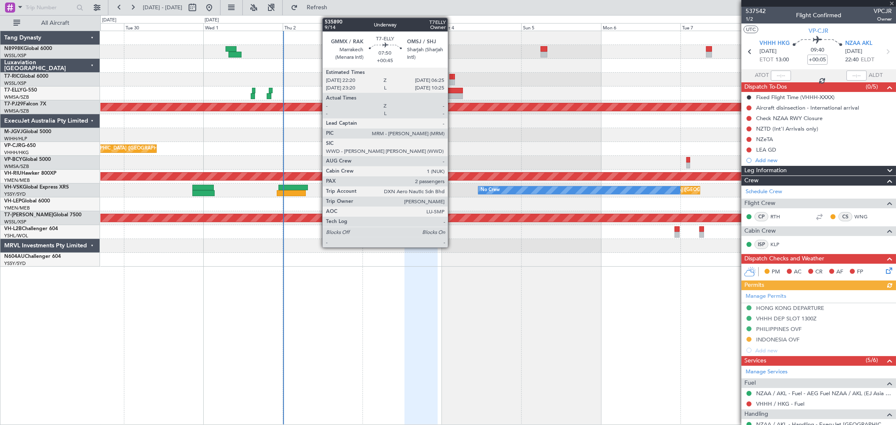
click at [452, 93] on div at bounding box center [449, 96] width 27 height 6
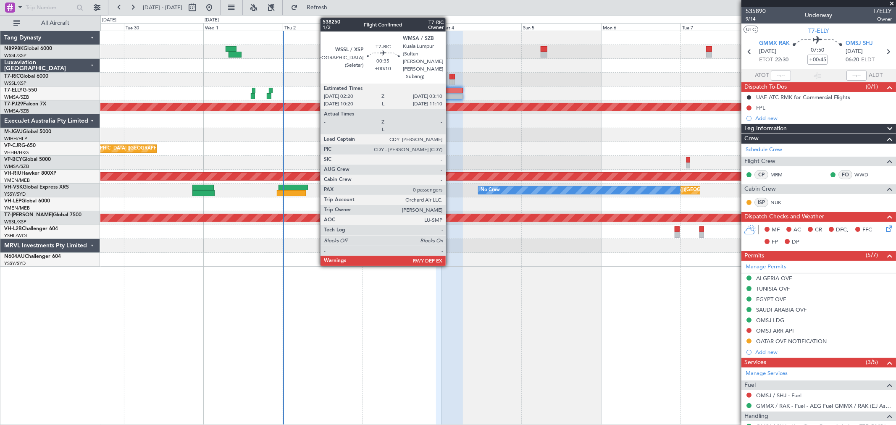
click at [450, 76] on div at bounding box center [451, 77] width 3 height 6
type input "+00:10"
type input "0"
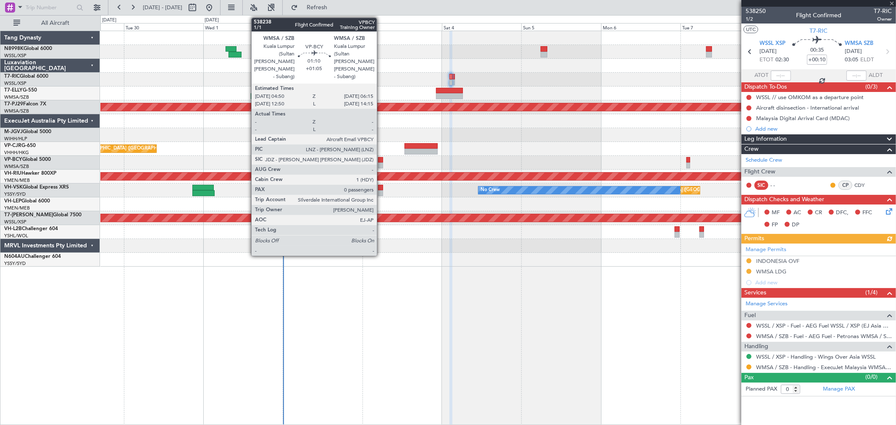
click at [381, 161] on div at bounding box center [380, 160] width 5 height 6
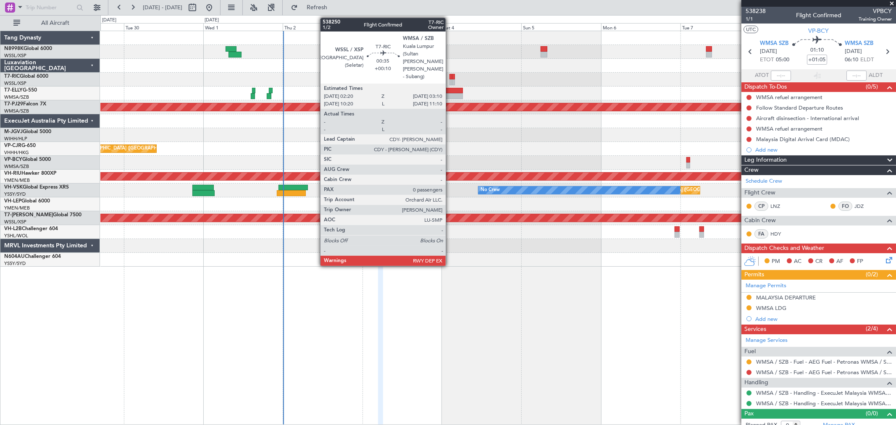
click at [450, 75] on div at bounding box center [451, 77] width 3 height 6
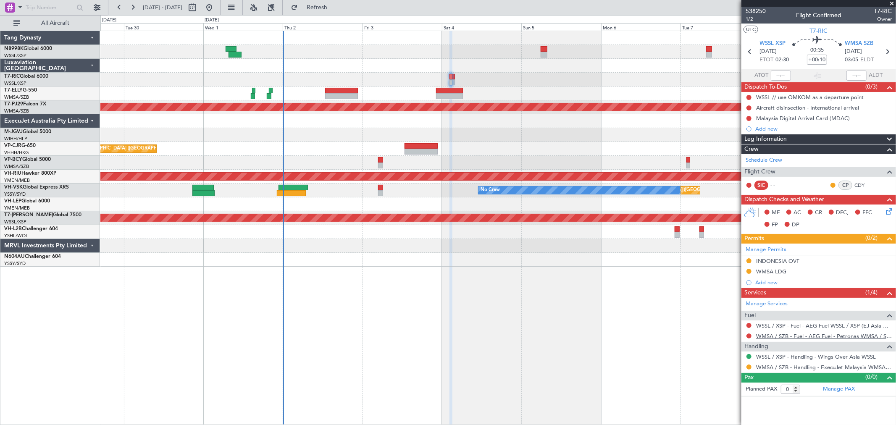
click at [793, 334] on link "WMSA / SZB - Fuel - AEG Fuel - Petronas WMSA / SZB (EJ Asia Only)" at bounding box center [824, 336] width 136 height 7
click at [749, 335] on button at bounding box center [749, 336] width 5 height 5
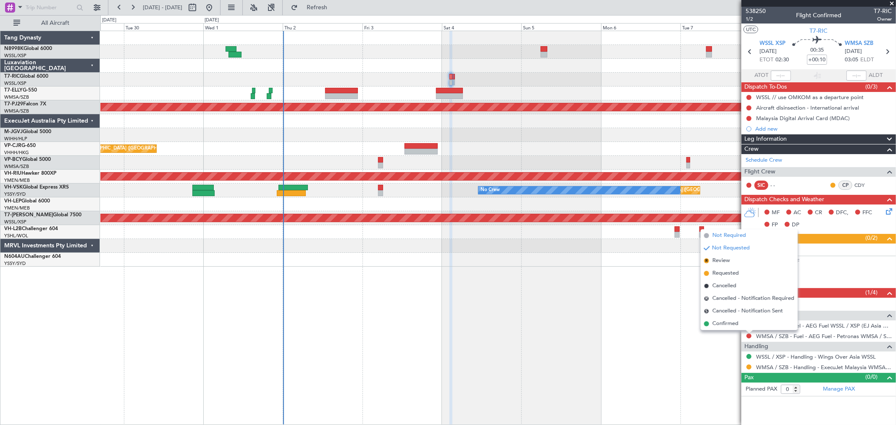
click at [726, 235] on span "Not Required" at bounding box center [730, 236] width 34 height 8
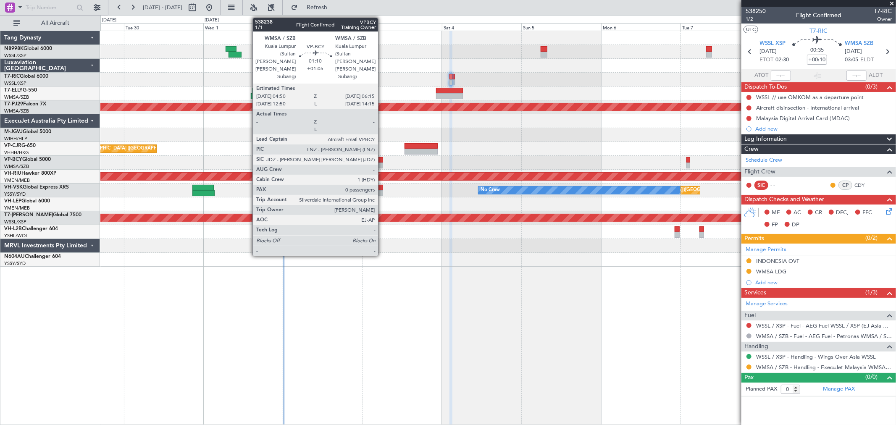
click at [382, 163] on div at bounding box center [380, 166] width 5 height 6
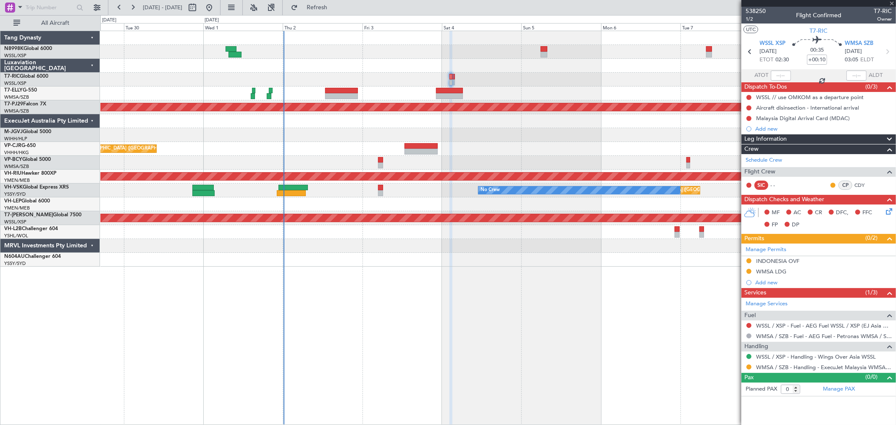
type input "+01:05"
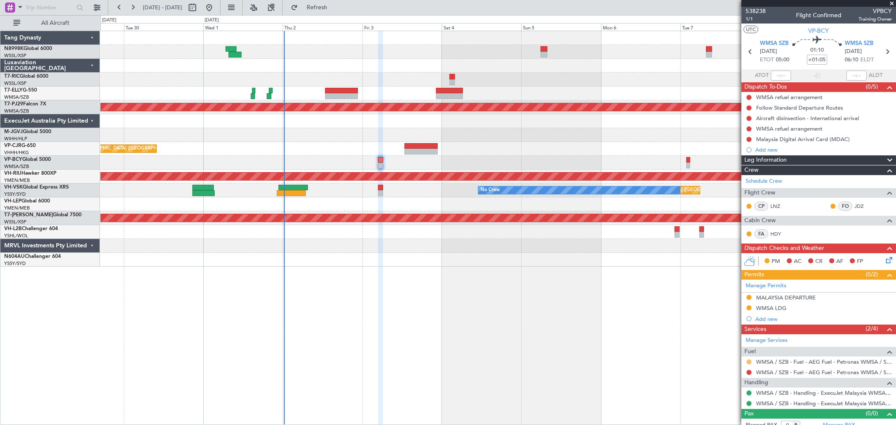
click at [749, 361] on button at bounding box center [749, 362] width 5 height 5
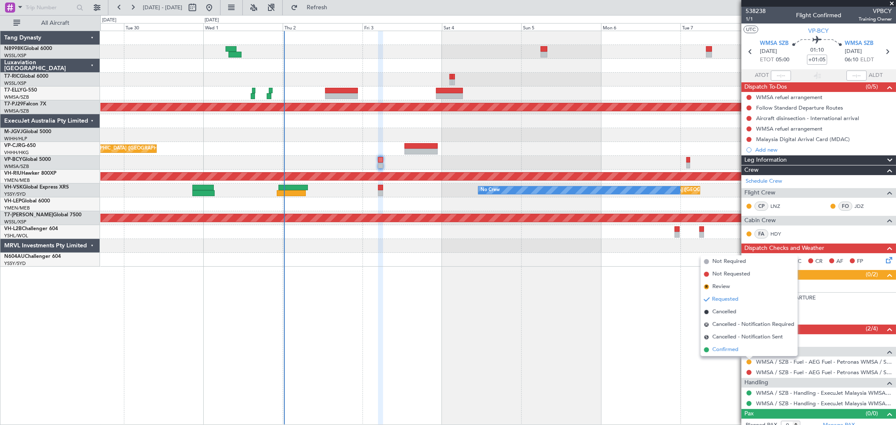
click at [721, 351] on span "Confirmed" at bounding box center [726, 350] width 26 height 8
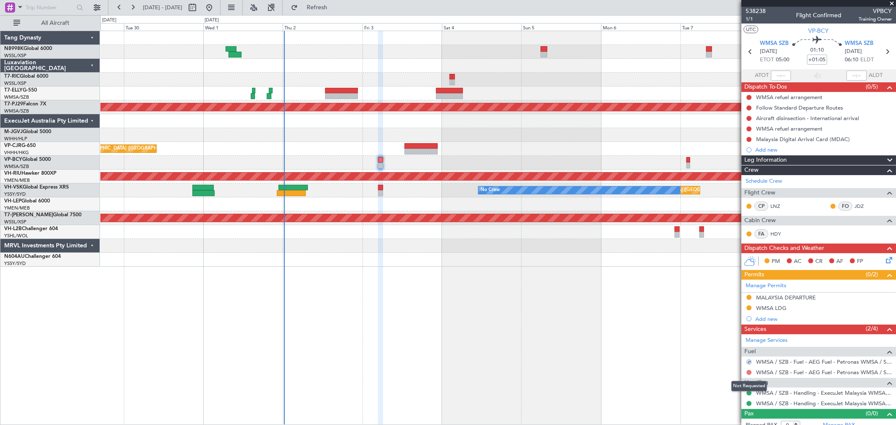
click at [747, 373] on button at bounding box center [749, 372] width 5 height 5
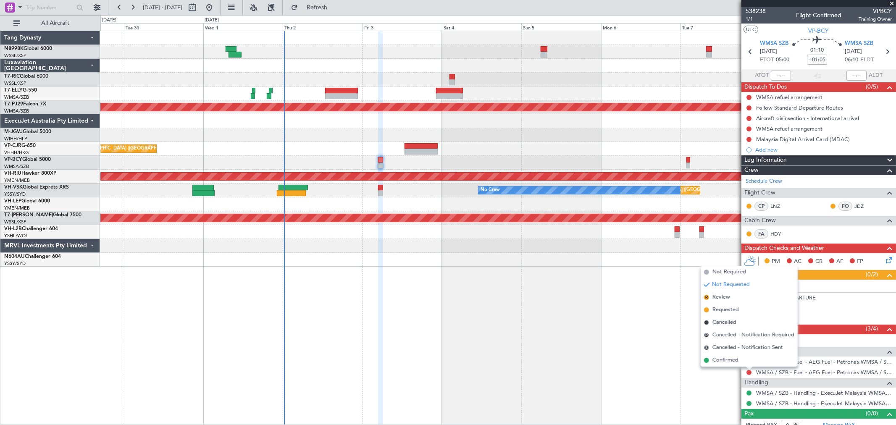
click at [635, 340] on div "Planned Maint Hong Kong (Hong Kong Intl) Planned Maint Kuala Lumpur (Sultan Abd…" at bounding box center [498, 228] width 796 height 395
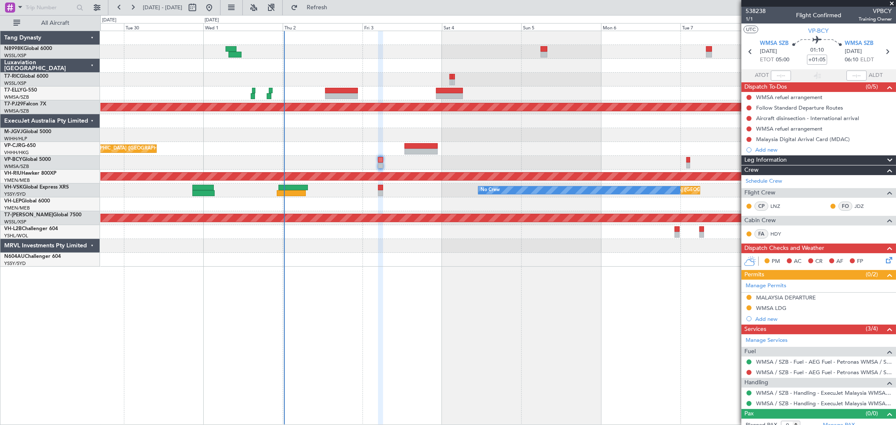
click at [657, 355] on div "Planned Maint Hong Kong (Hong Kong Intl) Planned Maint Kuala Lumpur (Sultan Abd…" at bounding box center [498, 228] width 796 height 395
click at [759, 339] on link "Manage Services" at bounding box center [767, 341] width 42 height 8
click at [750, 18] on span "1/1" at bounding box center [756, 19] width 20 height 7
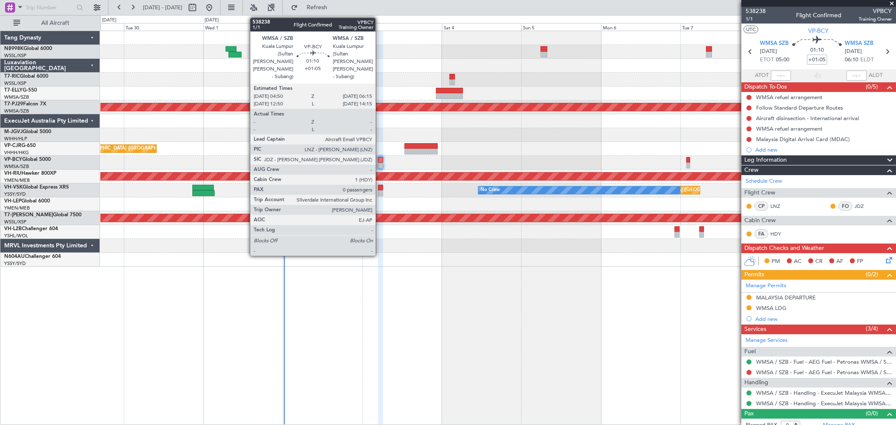
click at [380, 158] on div at bounding box center [380, 160] width 5 height 6
